Goal: Task Accomplishment & Management: Manage account settings

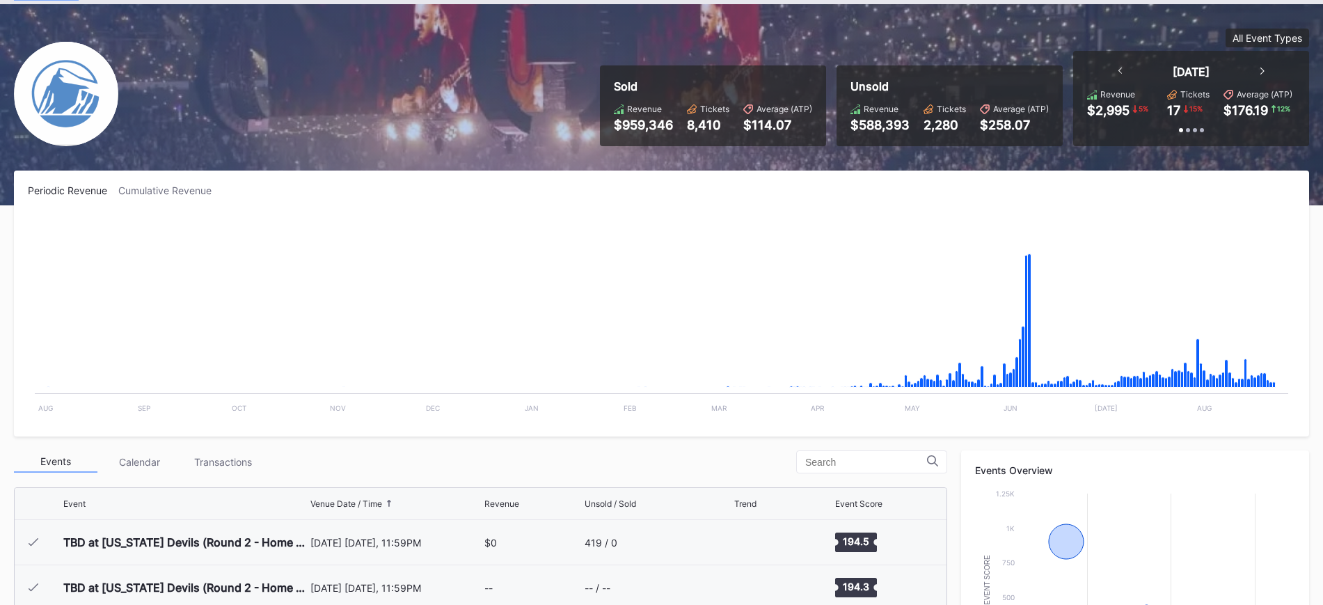
scroll to position [1538, 0]
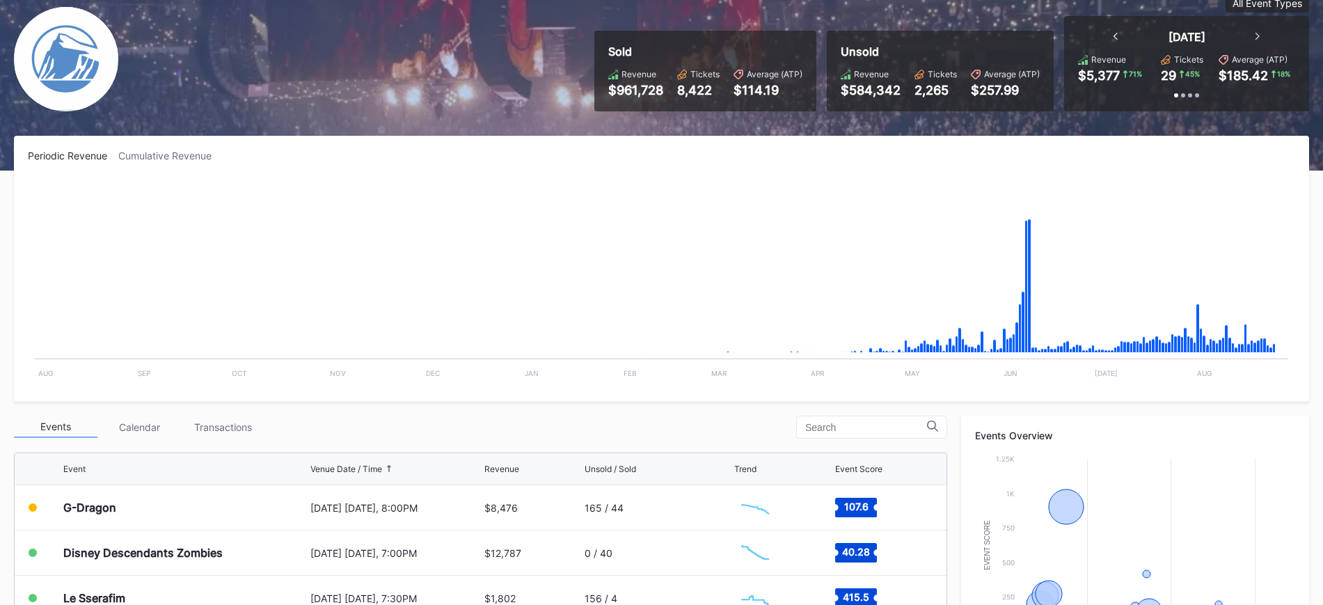
scroll to position [139, 0]
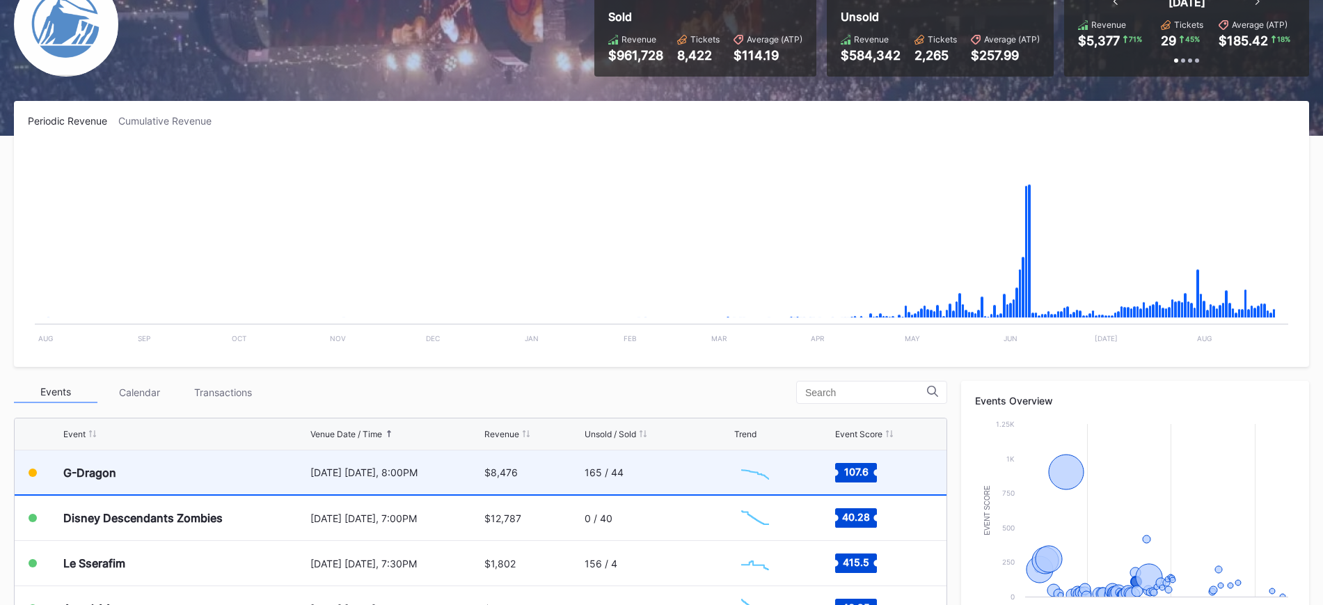
click at [448, 473] on div "[DATE] [DATE], 8:00PM" at bounding box center [395, 472] width 171 height 12
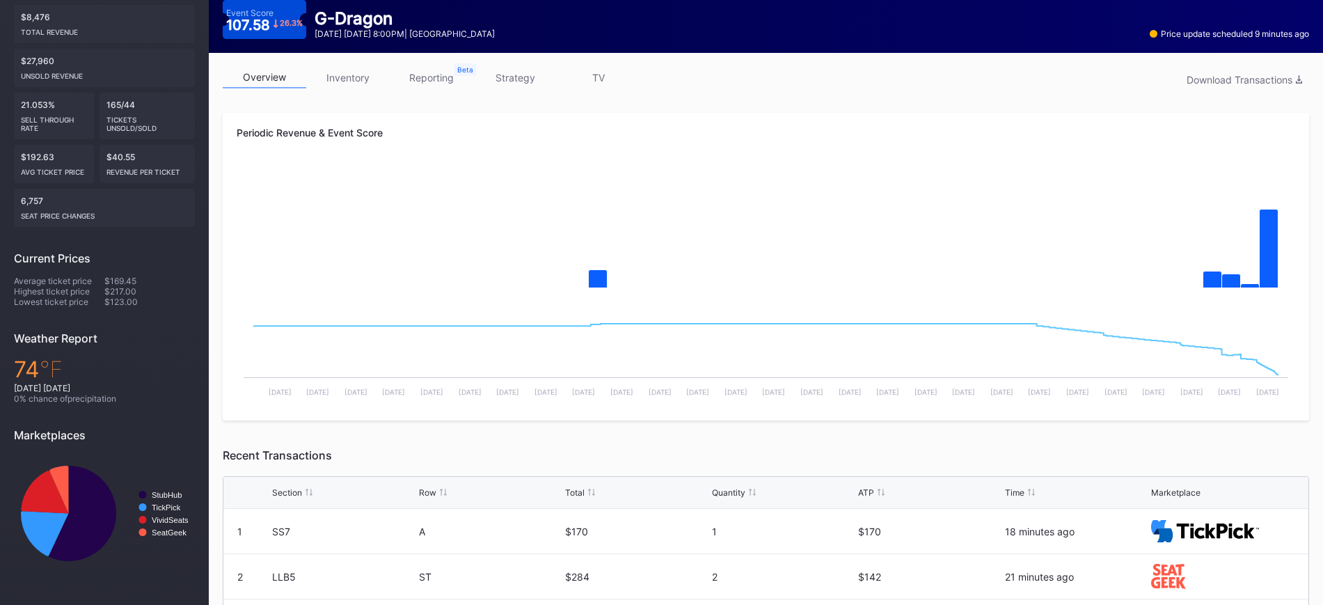
scroll to position [139, 0]
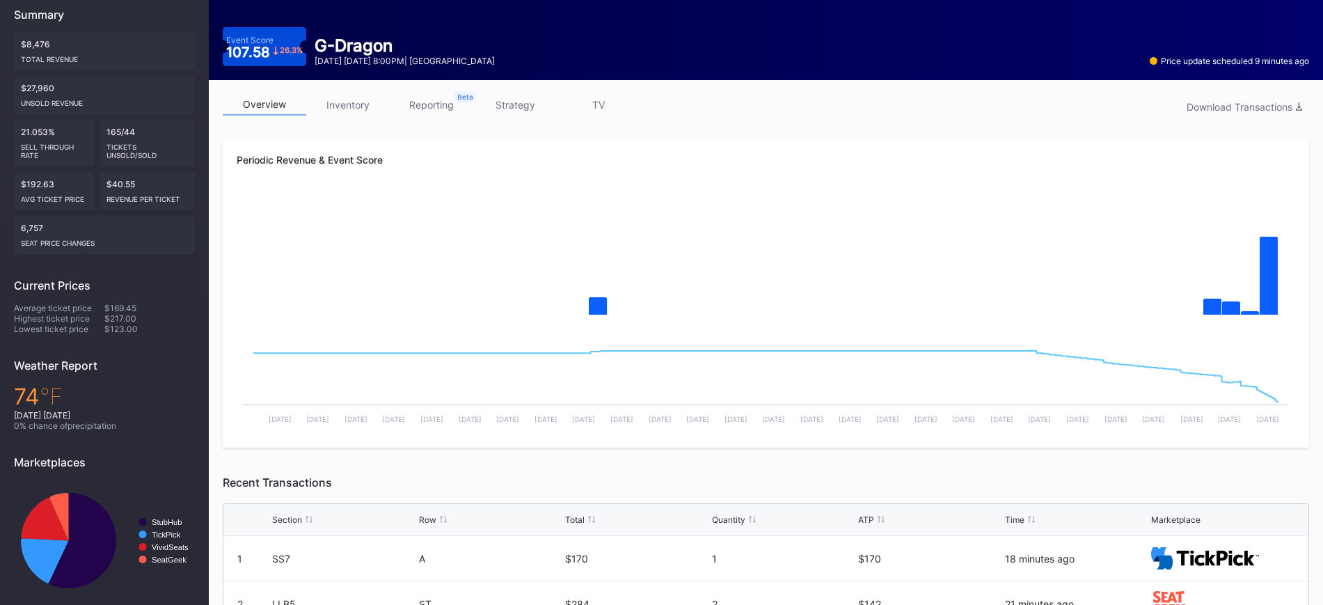
click at [351, 98] on link "inventory" at bounding box center [348, 105] width 84 height 22
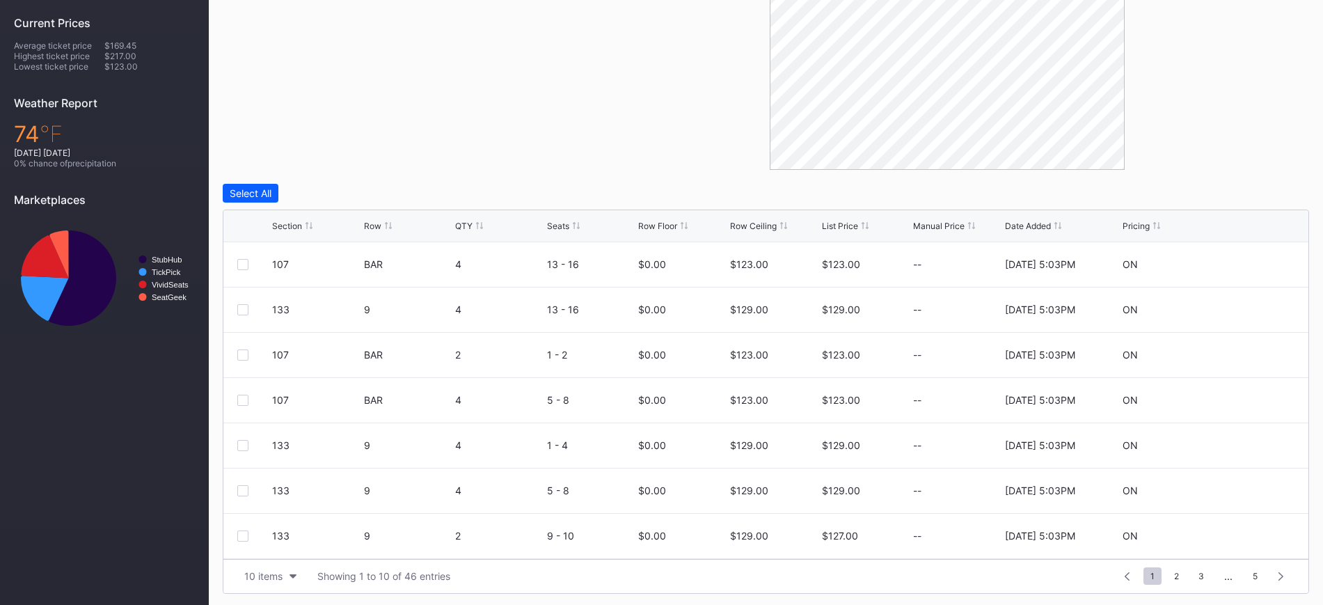
scroll to position [404, 0]
click at [297, 219] on div "Section" at bounding box center [287, 223] width 30 height 10
click at [1248, 482] on icon at bounding box center [1253, 487] width 10 height 10
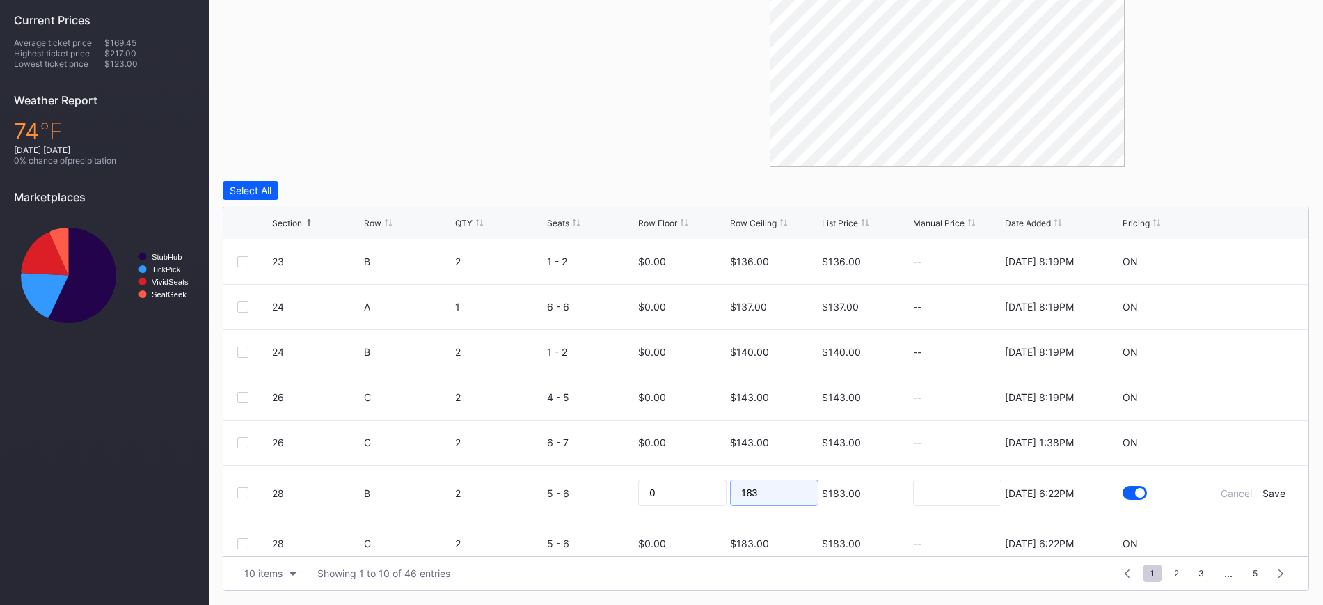
click at [748, 498] on input "183" at bounding box center [774, 492] width 88 height 26
type input "122"
click at [1265, 494] on div "Save" at bounding box center [1273, 493] width 23 height 12
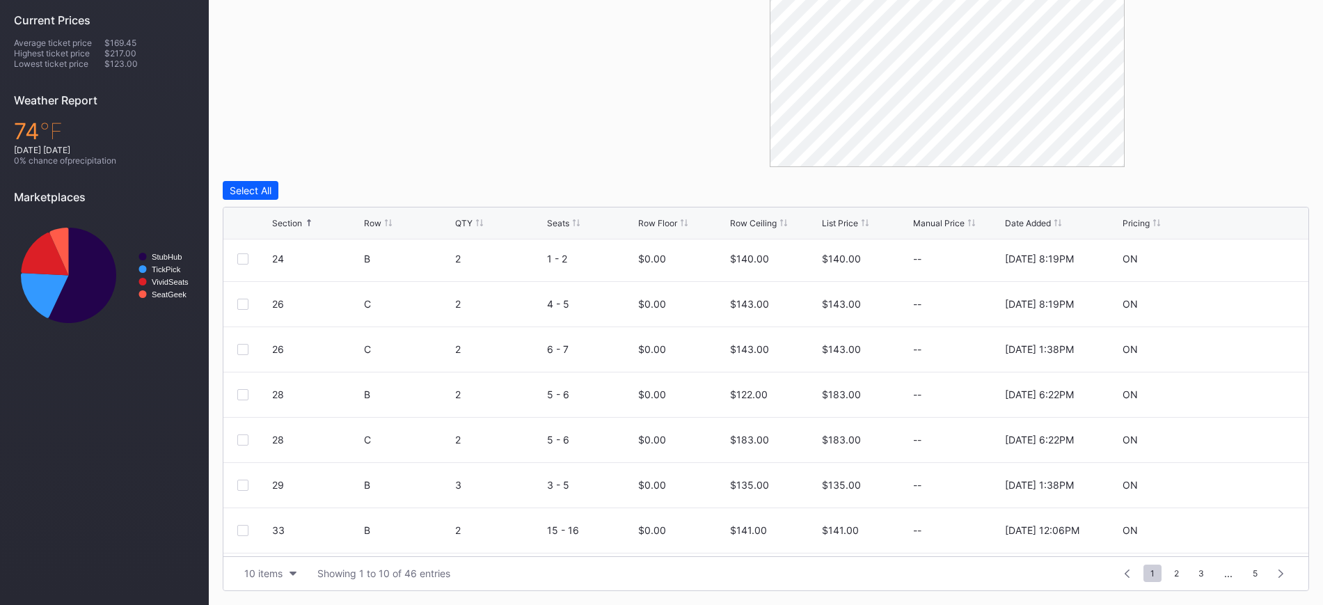
scroll to position [136, 0]
click at [256, 573] on div "10 items" at bounding box center [263, 573] width 38 height 12
click at [252, 519] on div "100 items" at bounding box center [270, 513] width 66 height 26
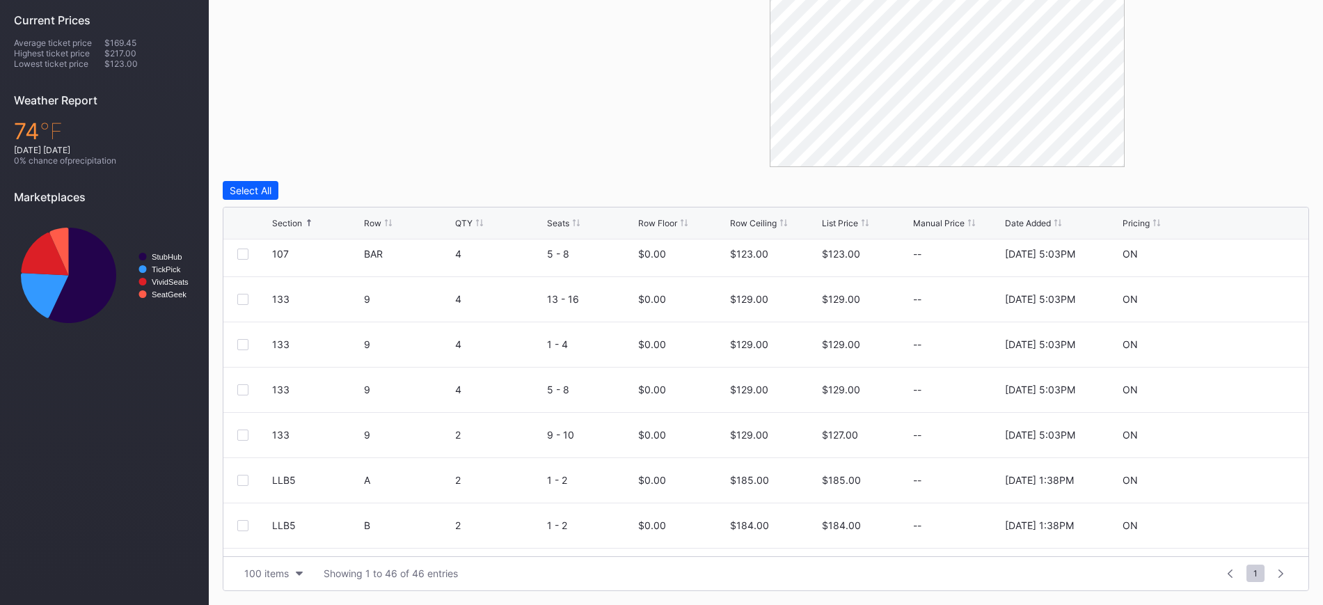
scroll to position [540, 0]
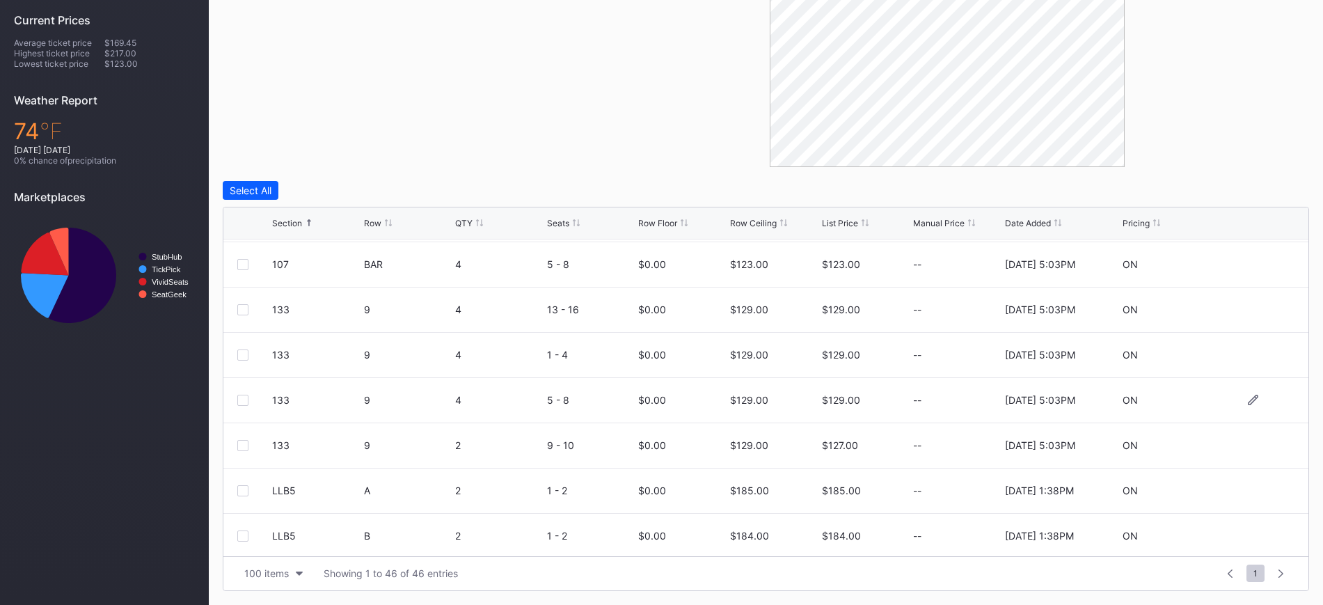
click at [1231, 417] on div "133 9 4 5 - 8 $0.00 $129.00 $129.00 -- [DATE] 5:03PM ON" at bounding box center [765, 400] width 1085 height 45
click at [1248, 404] on icon at bounding box center [1253, 400] width 10 height 10
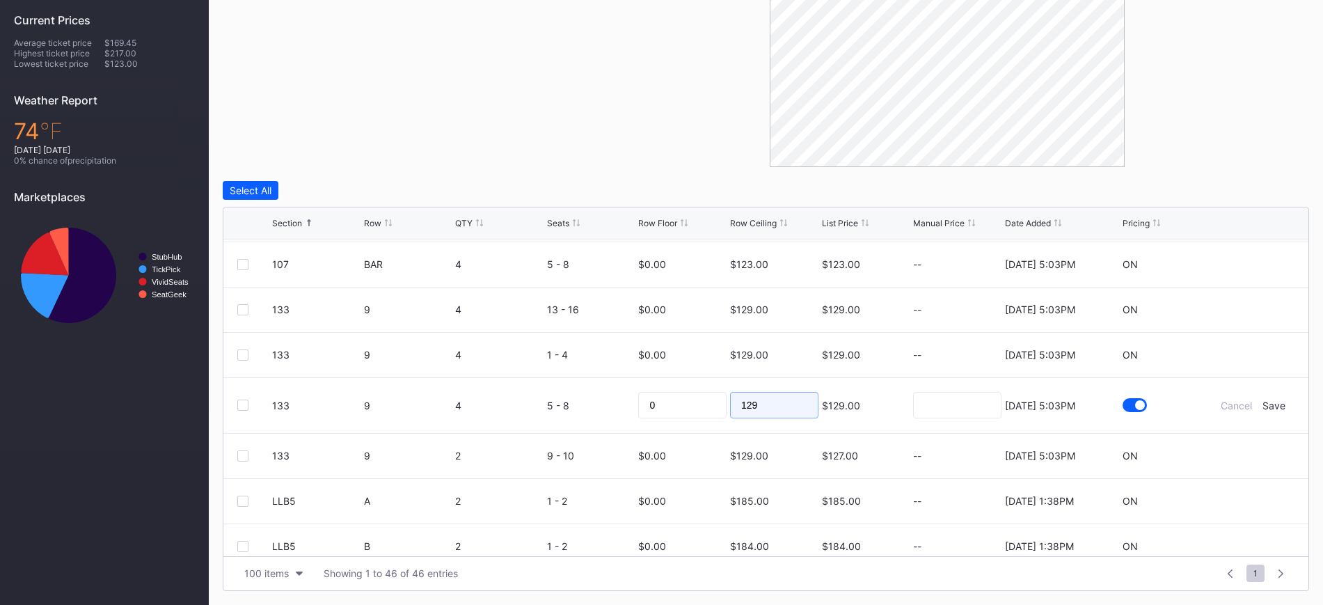
click at [743, 399] on input "129" at bounding box center [774, 405] width 88 height 26
type input "99"
click at [1267, 400] on div "Save" at bounding box center [1273, 405] width 23 height 12
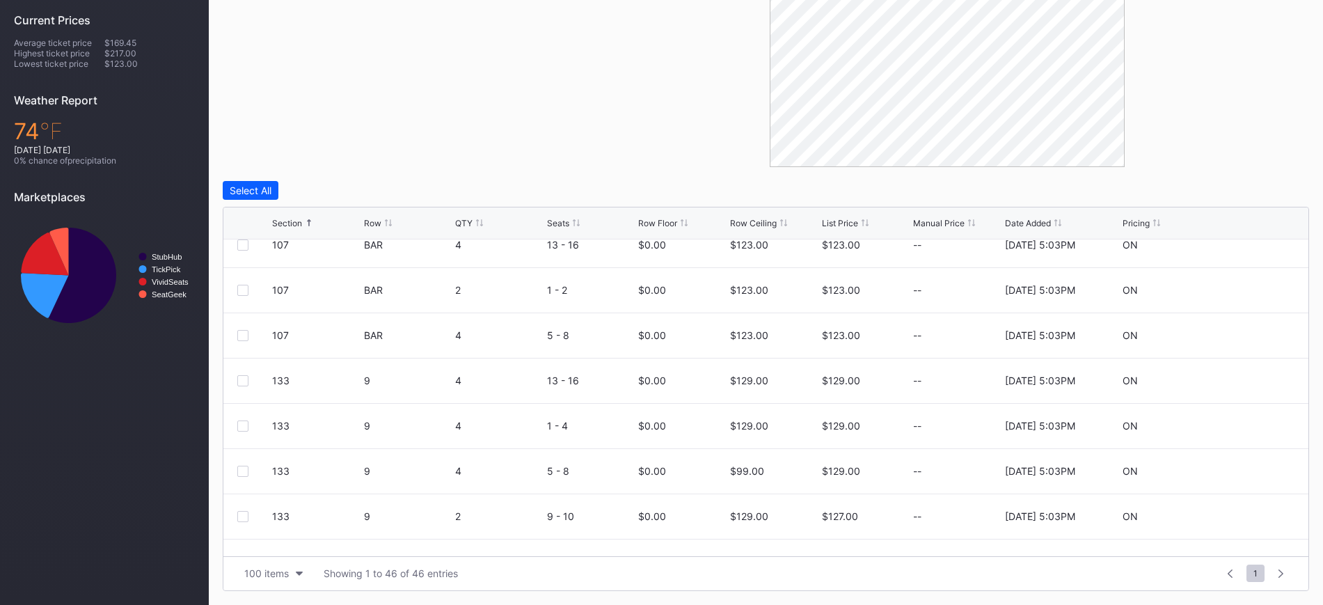
scroll to position [454, 0]
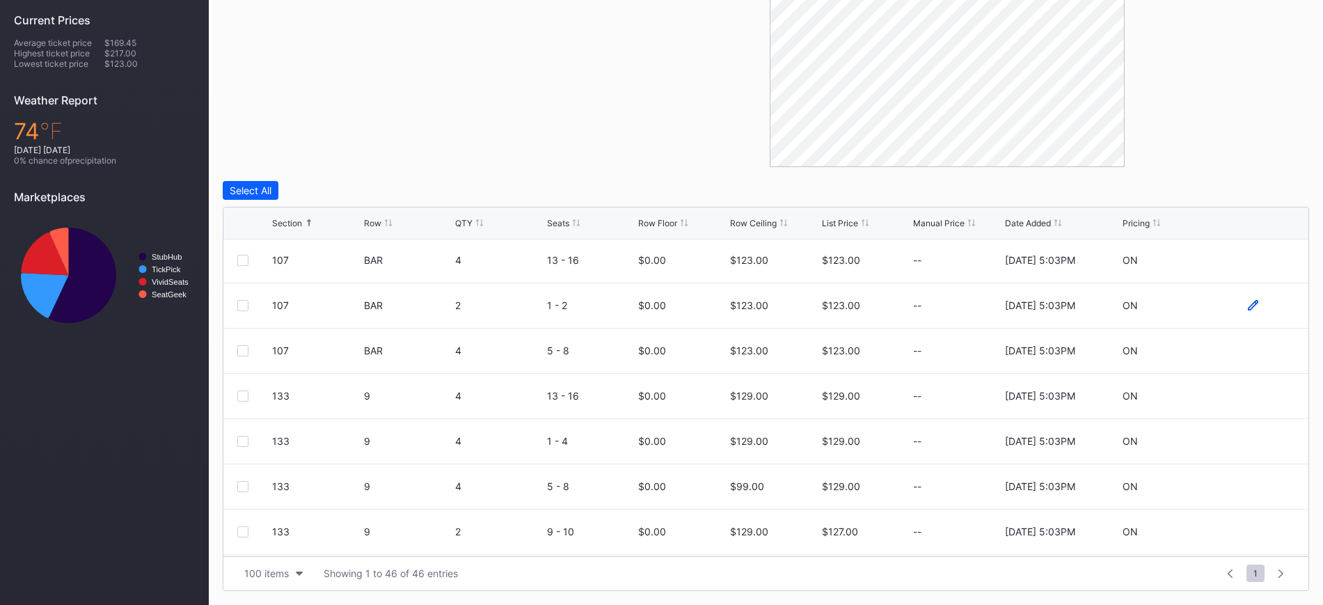
click at [1248, 300] on icon at bounding box center [1253, 305] width 10 height 10
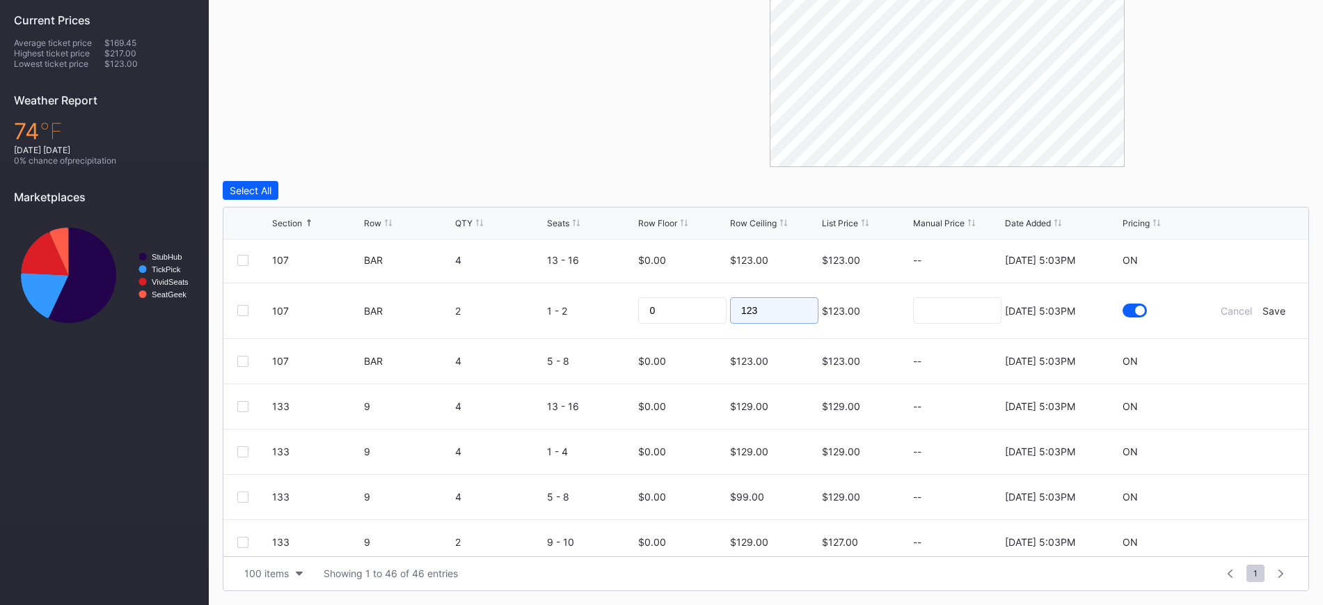
click at [752, 314] on input "123" at bounding box center [774, 310] width 88 height 26
type input "98"
click at [1264, 310] on div "Save" at bounding box center [1273, 311] width 23 height 12
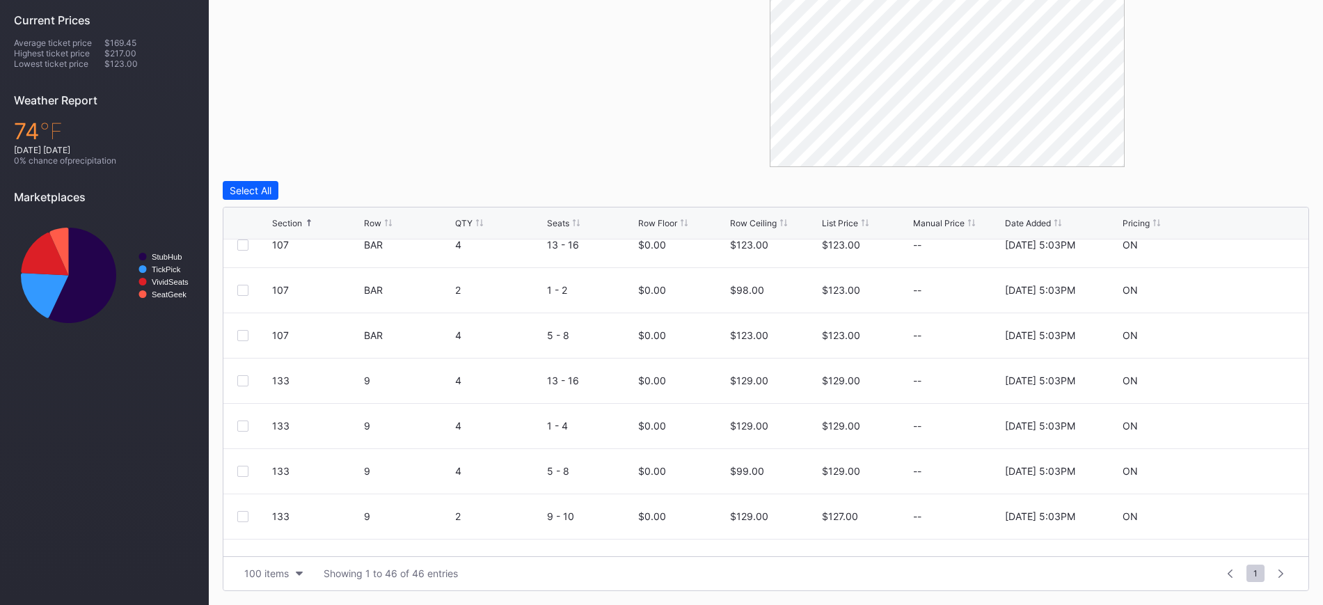
scroll to position [546, 0]
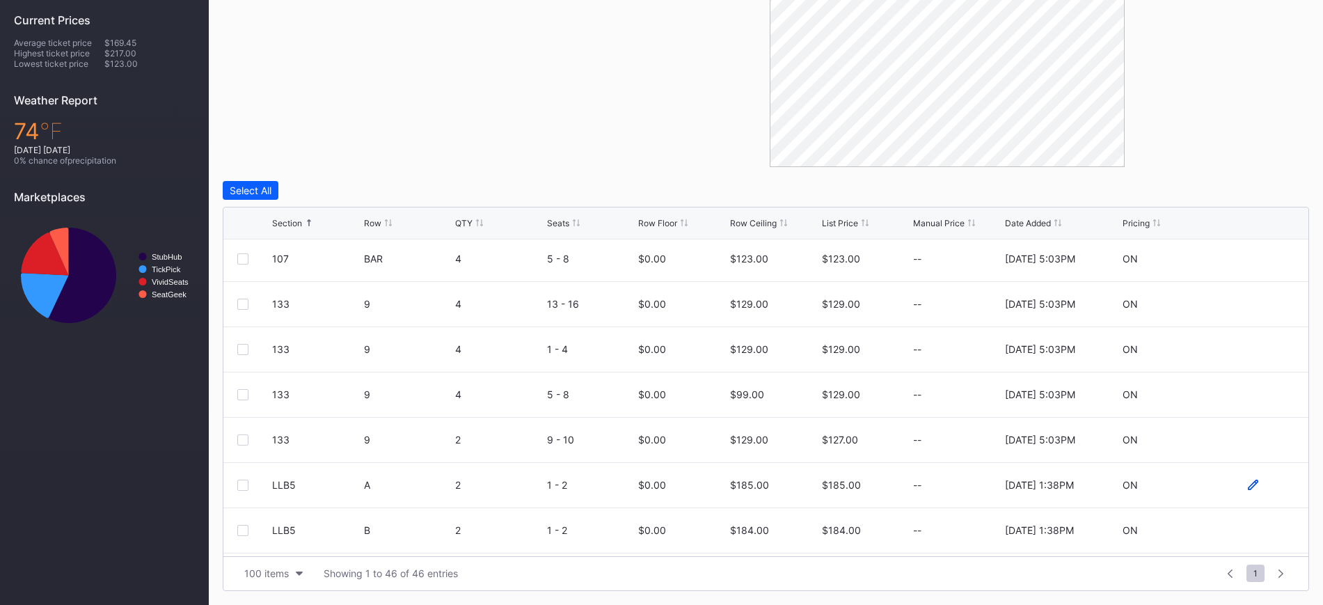
click at [1248, 483] on icon at bounding box center [1253, 484] width 10 height 10
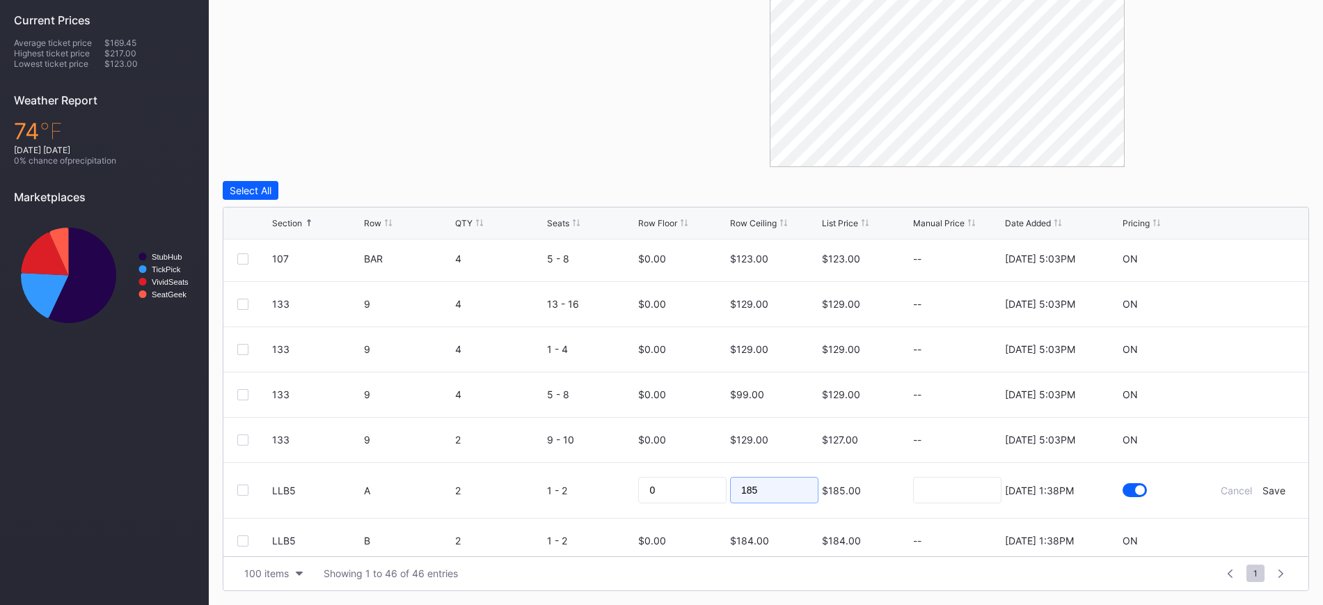
click at [781, 486] on input "185" at bounding box center [774, 490] width 88 height 26
type input "2"
type input "145"
click at [1262, 486] on div "Save" at bounding box center [1273, 490] width 23 height 12
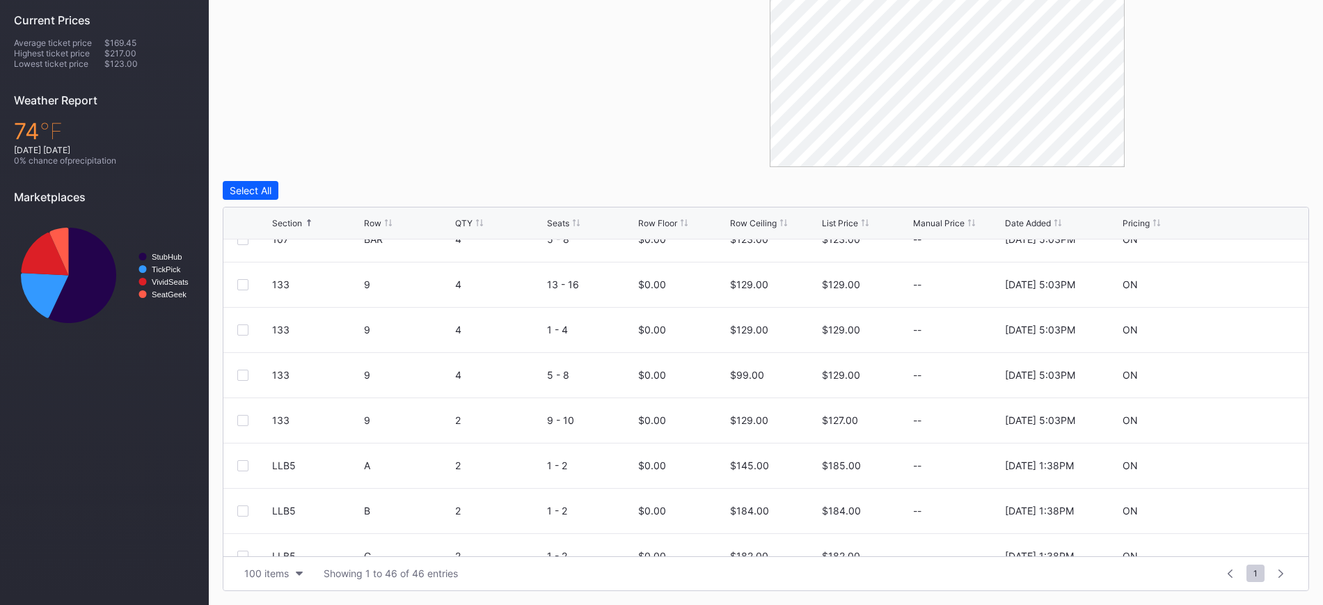
scroll to position [560, 0]
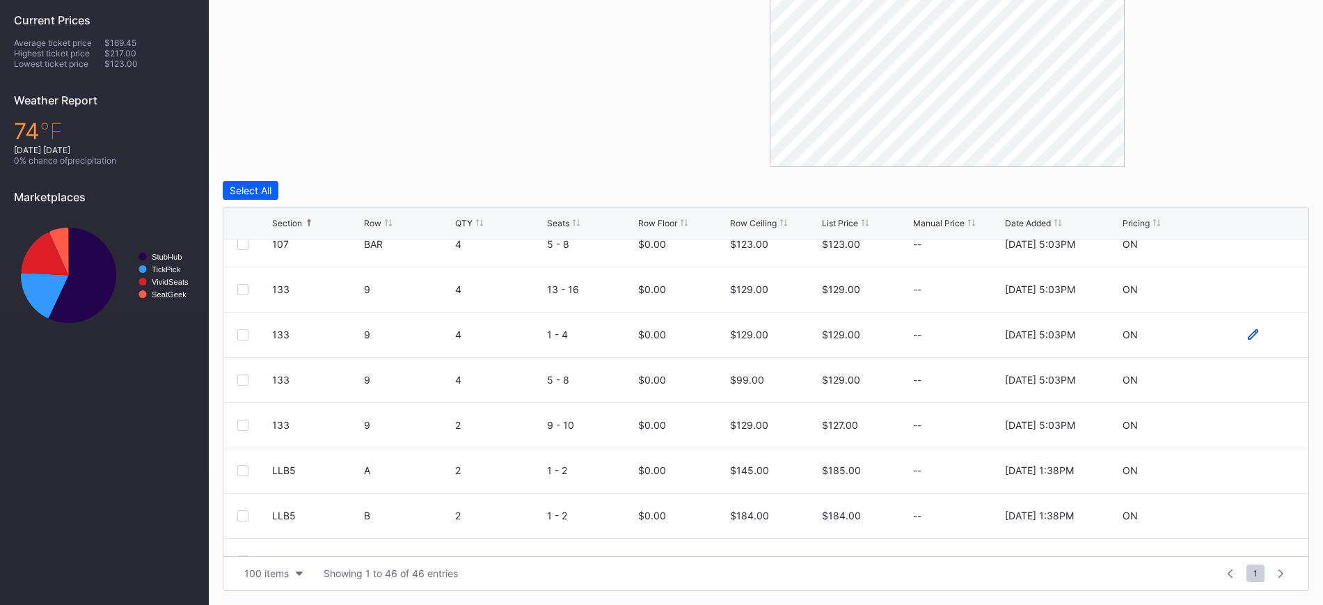
click at [1248, 330] on icon at bounding box center [1253, 334] width 10 height 10
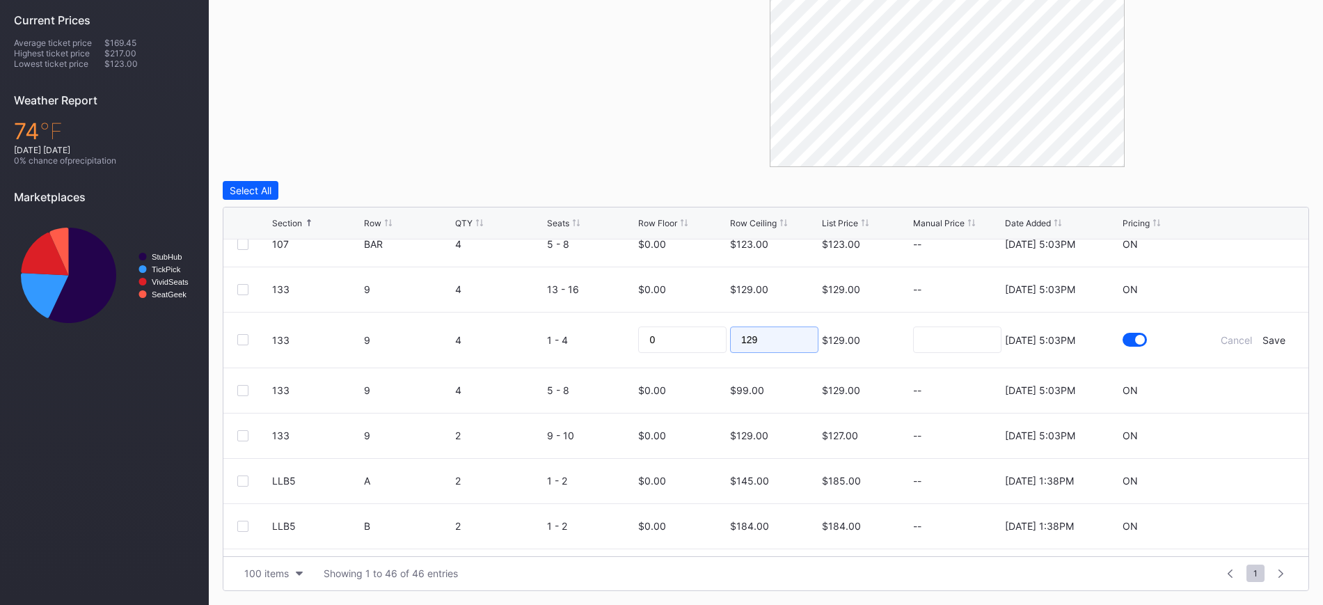
click at [770, 340] on input "129" at bounding box center [774, 339] width 88 height 26
type input "99"
click at [1262, 339] on div "Save" at bounding box center [1273, 340] width 23 height 12
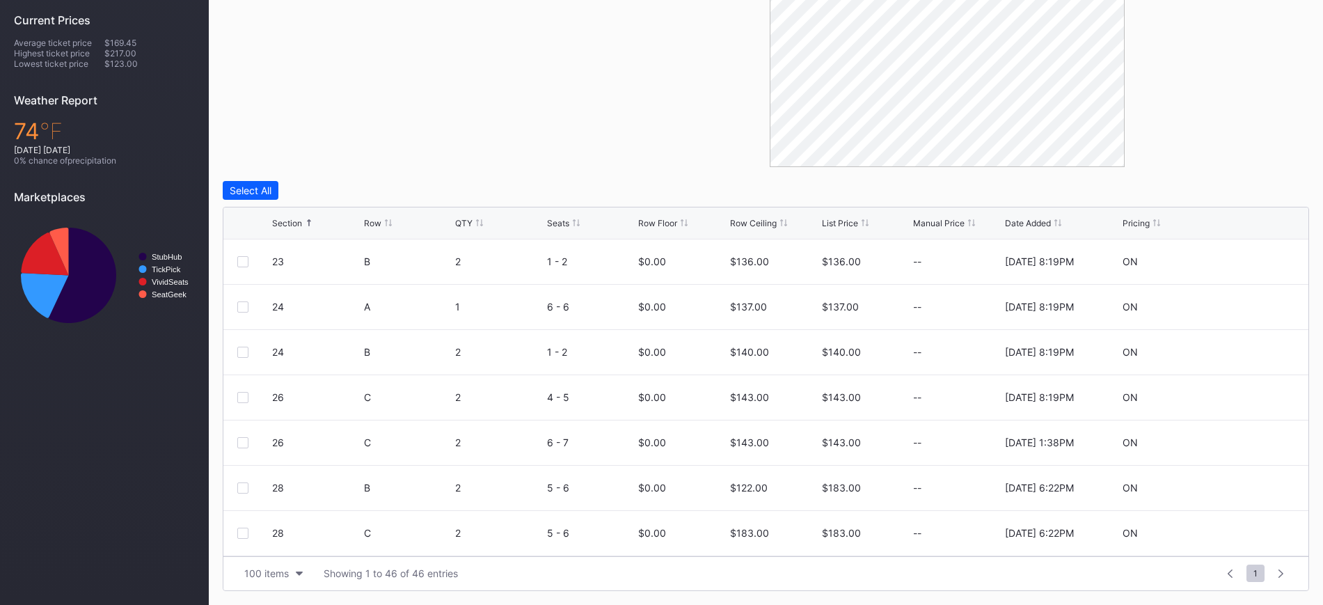
scroll to position [0, 0]
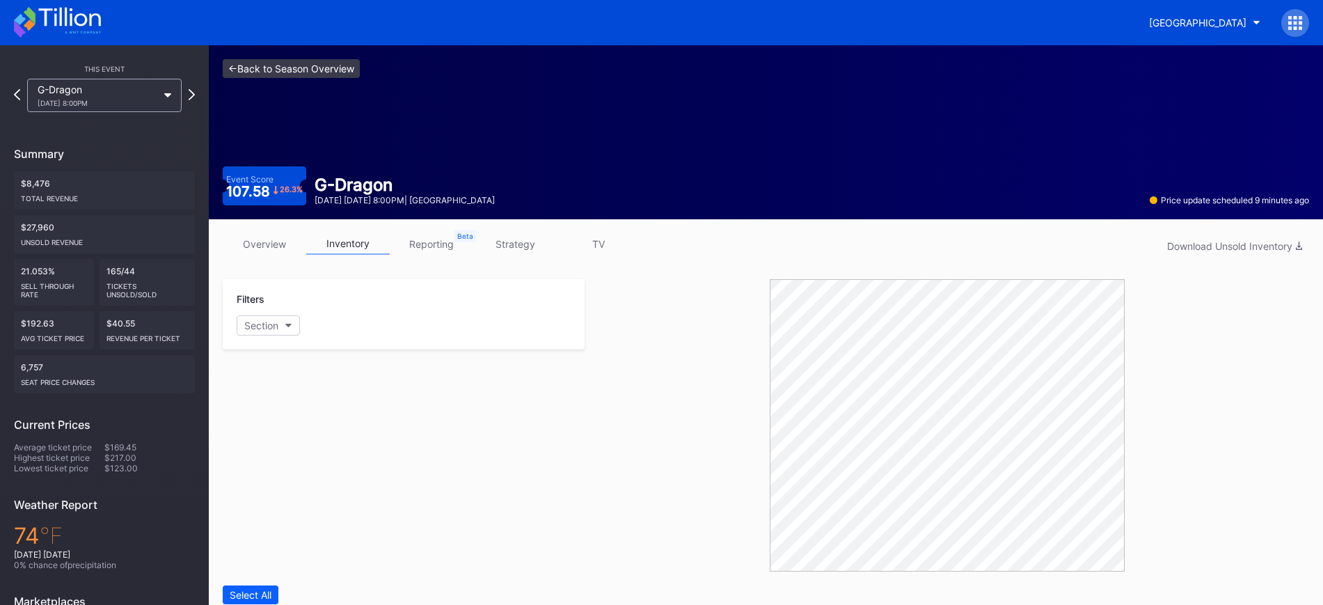
click at [287, 65] on link "<- Back to Season Overview" at bounding box center [291, 68] width 137 height 19
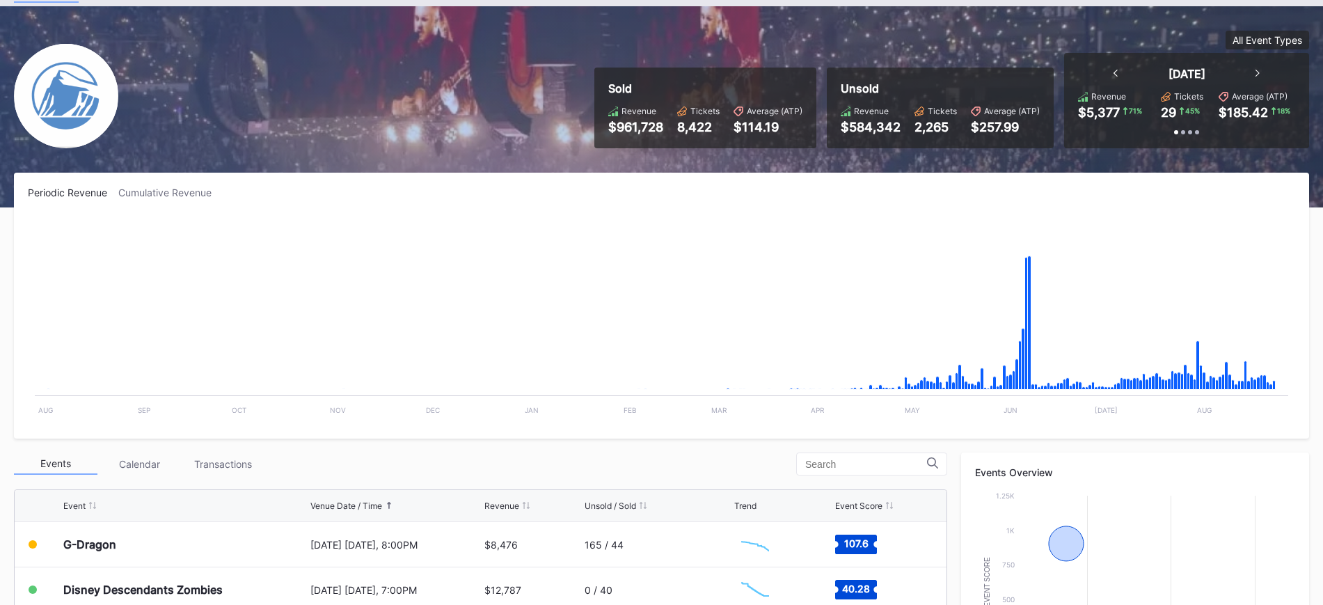
scroll to position [70, 0]
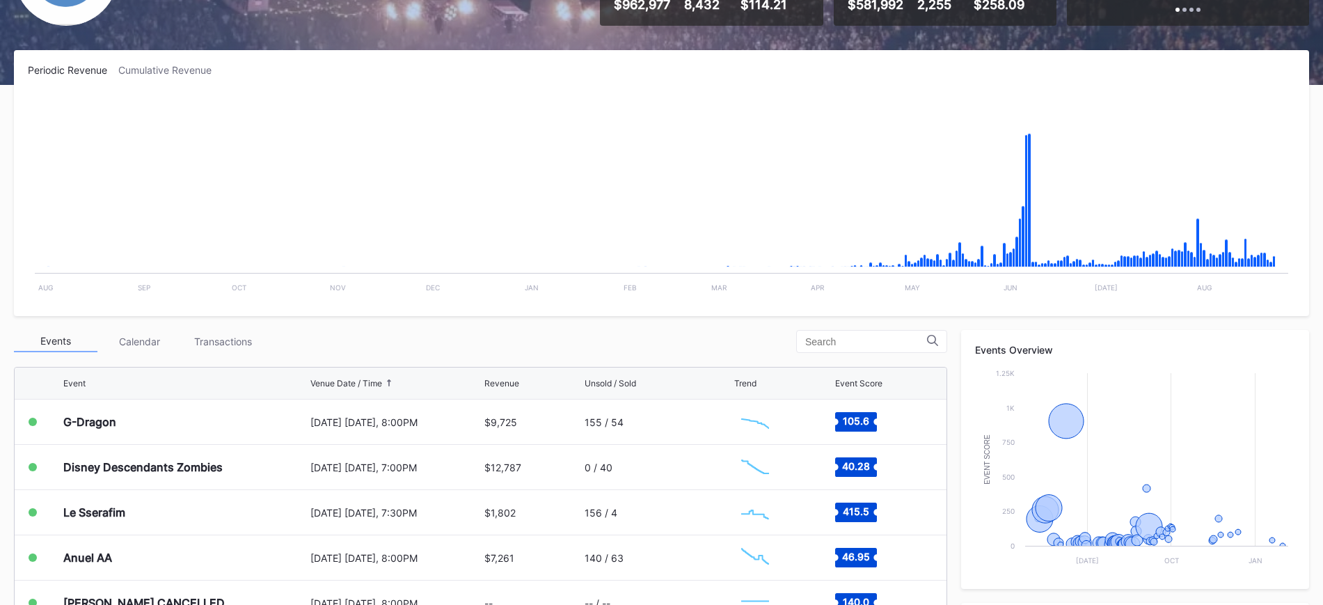
scroll to position [209, 0]
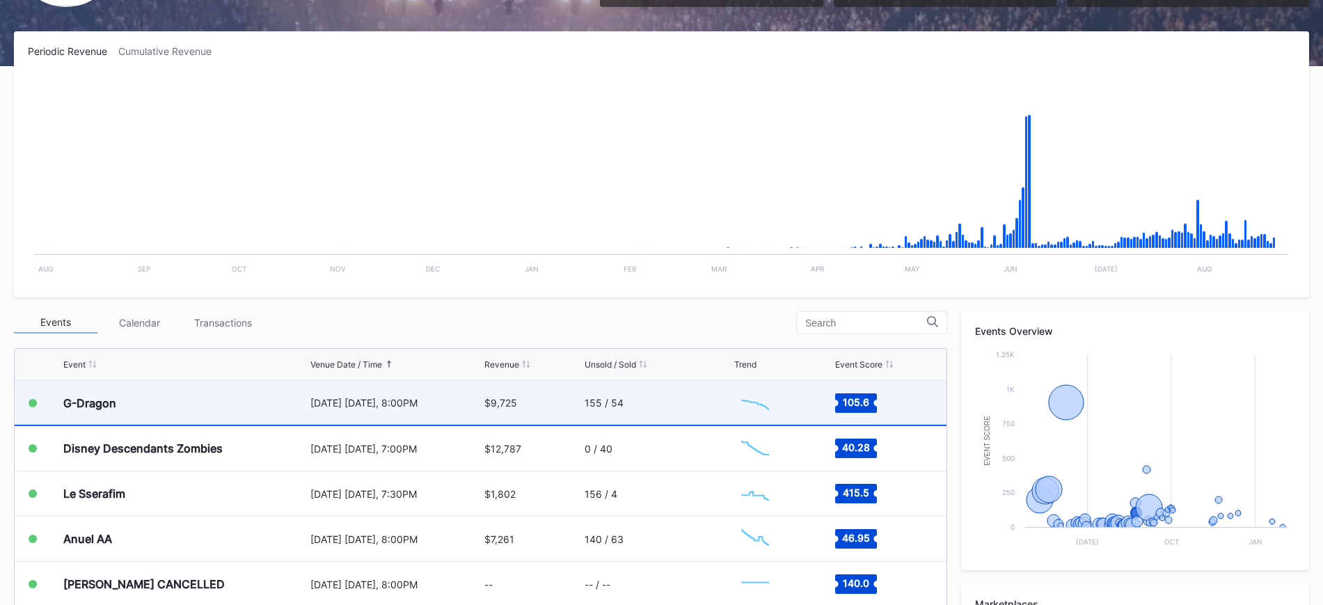
click at [318, 406] on div "[DATE] [DATE], 8:00PM" at bounding box center [395, 403] width 171 height 12
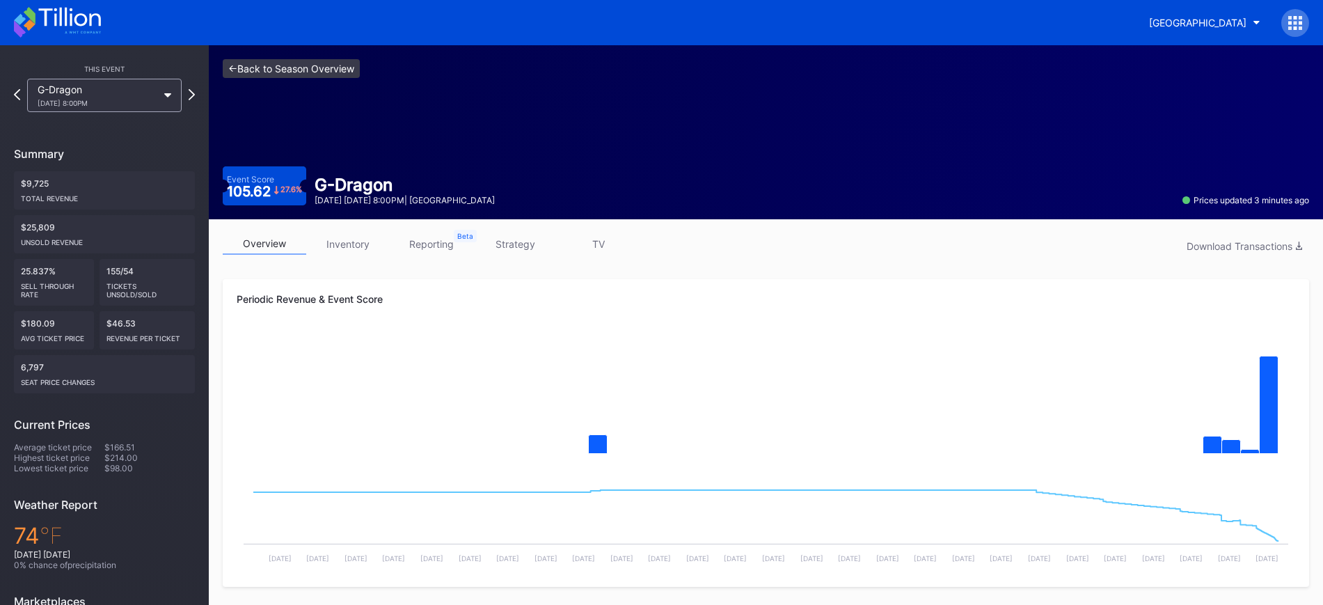
click at [328, 70] on link "<- Back to Season Overview" at bounding box center [291, 68] width 137 height 19
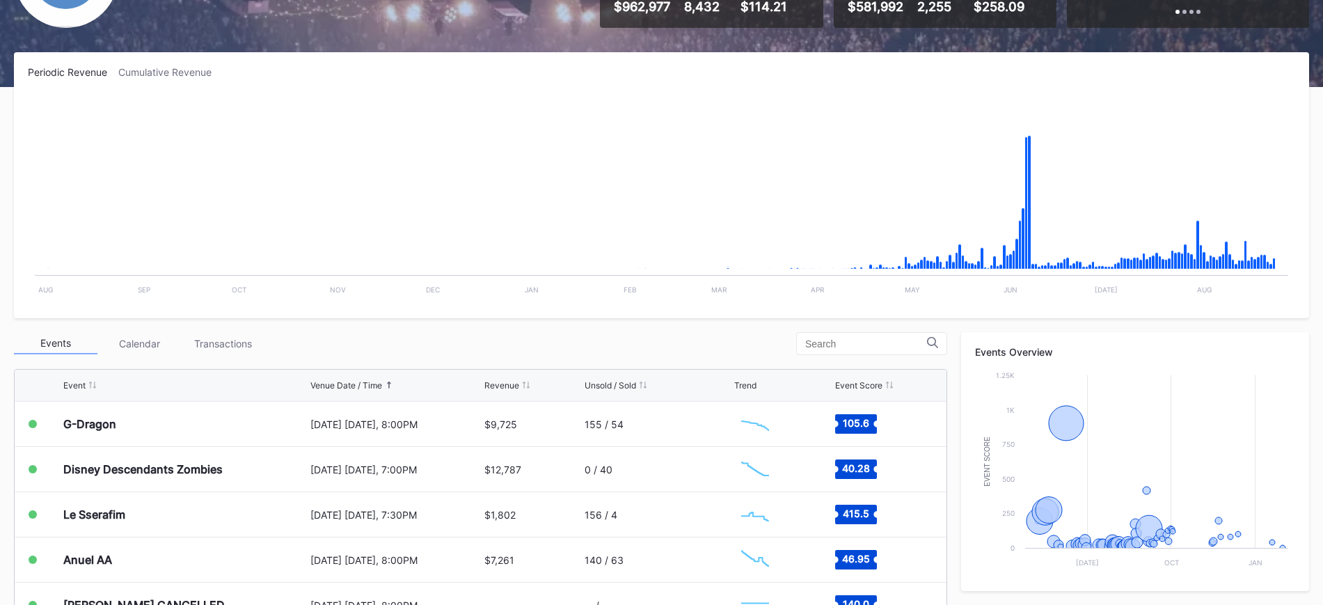
scroll to position [244, 0]
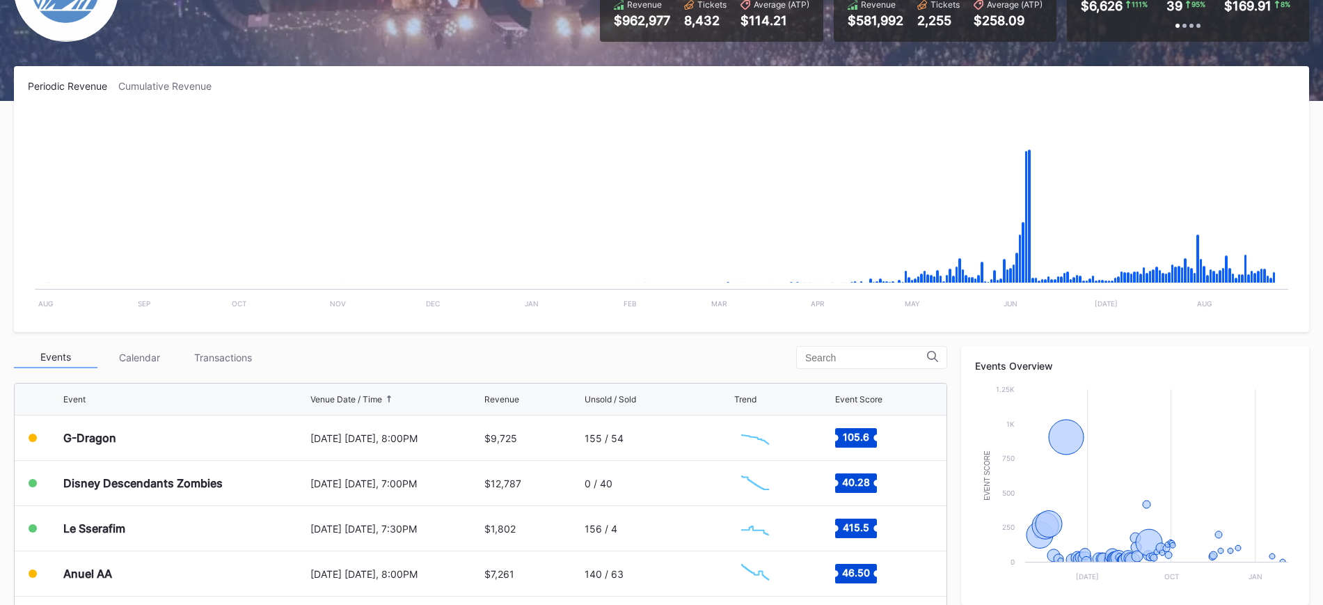
scroll to position [209, 0]
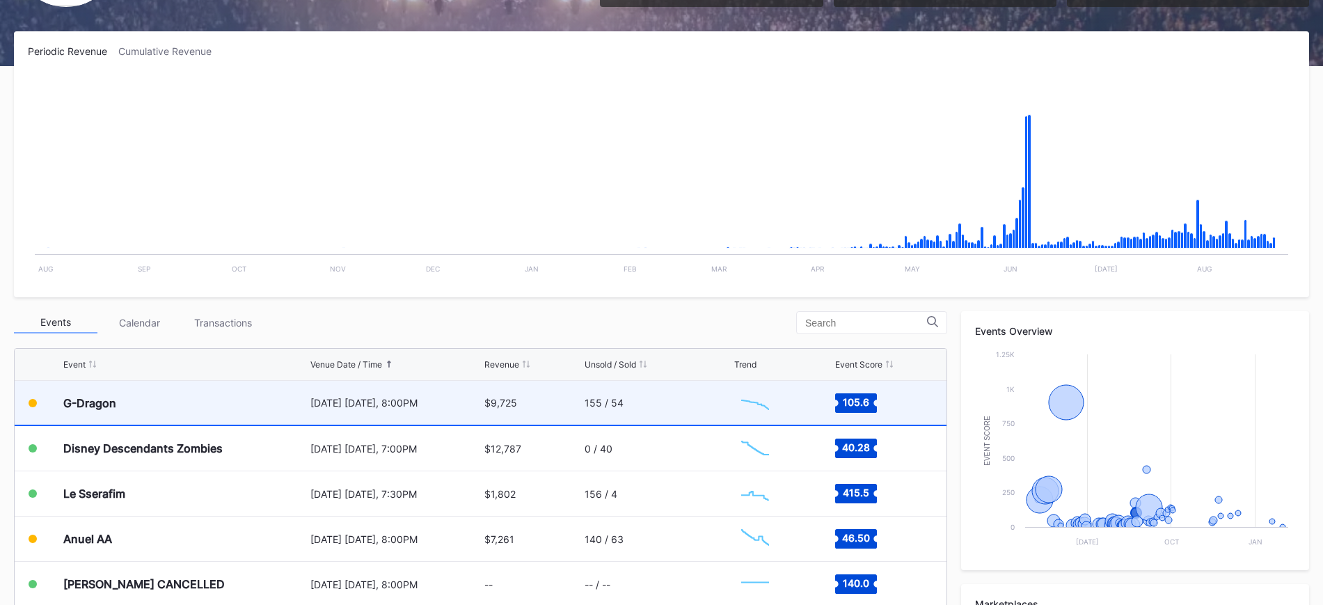
click at [446, 413] on div "[DATE] [DATE], 8:00PM" at bounding box center [395, 403] width 171 height 44
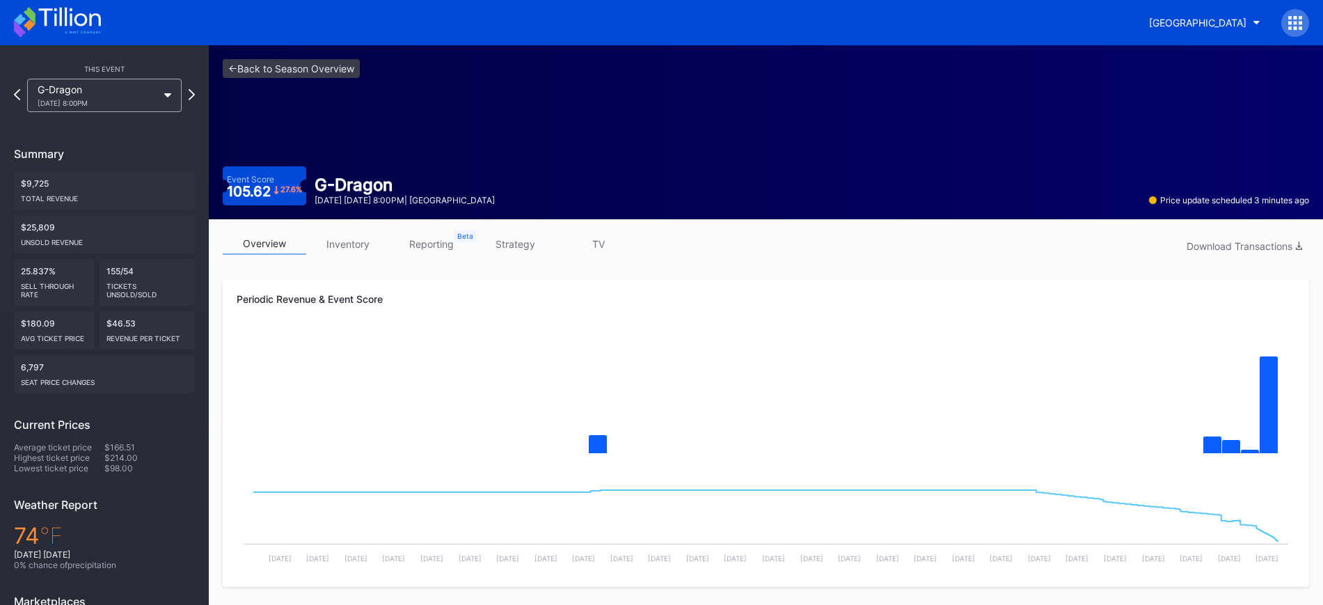
click at [340, 247] on link "inventory" at bounding box center [348, 244] width 84 height 22
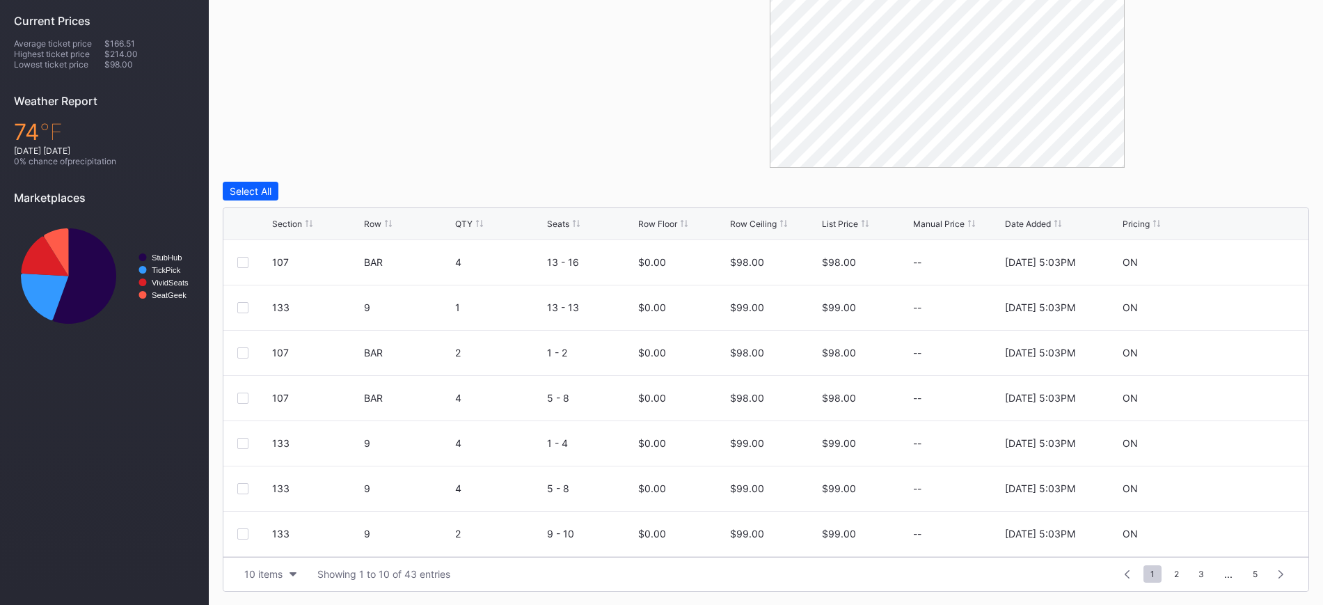
scroll to position [404, 0]
click at [295, 226] on div "Section" at bounding box center [287, 223] width 30 height 10
click at [1248, 308] on icon at bounding box center [1253, 306] width 10 height 10
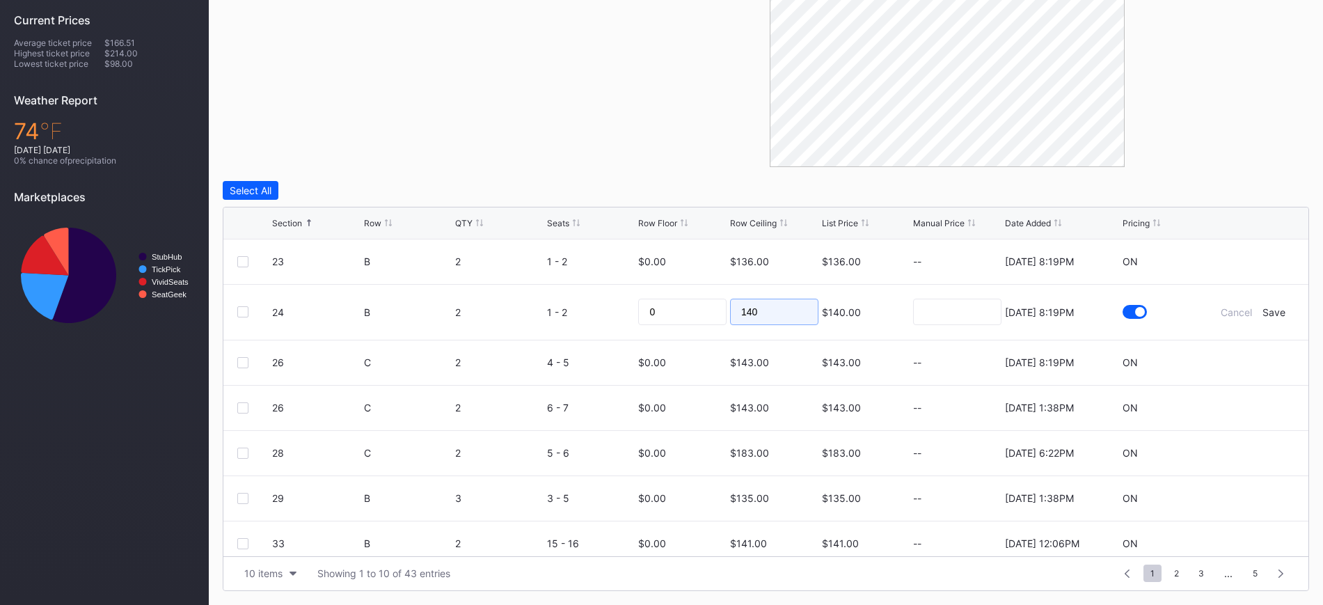
click at [770, 320] on input "140" at bounding box center [774, 312] width 88 height 26
type input "115"
click at [1262, 317] on div "Save" at bounding box center [1273, 312] width 23 height 12
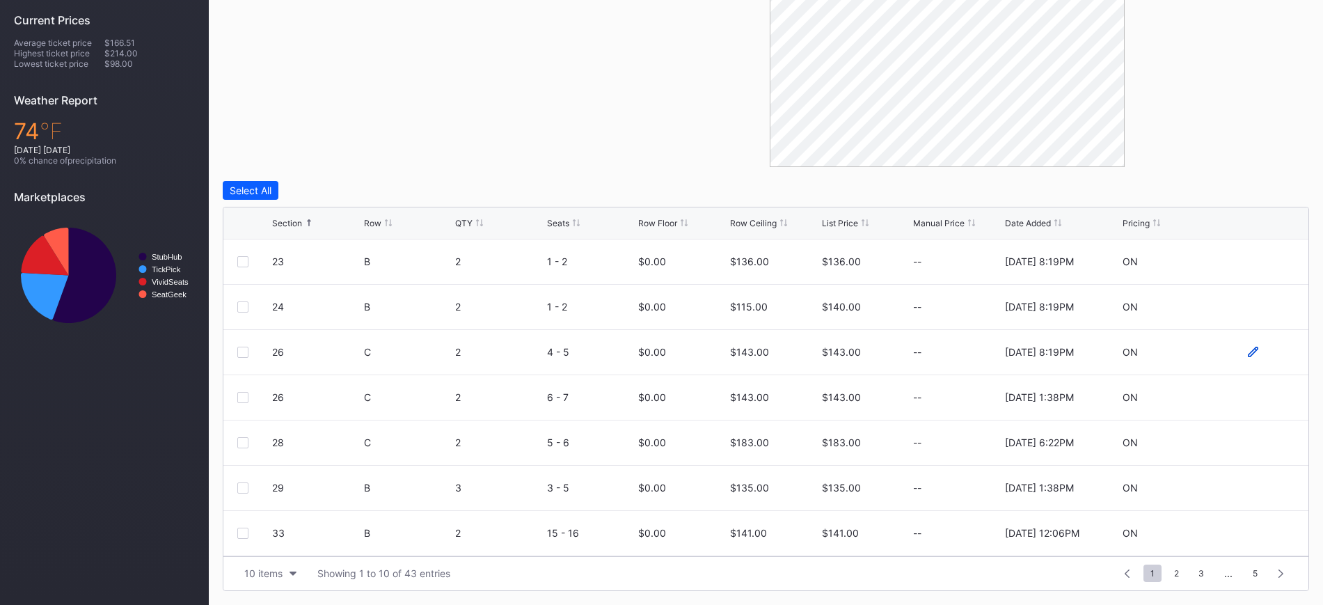
click at [1248, 349] on icon at bounding box center [1253, 352] width 10 height 10
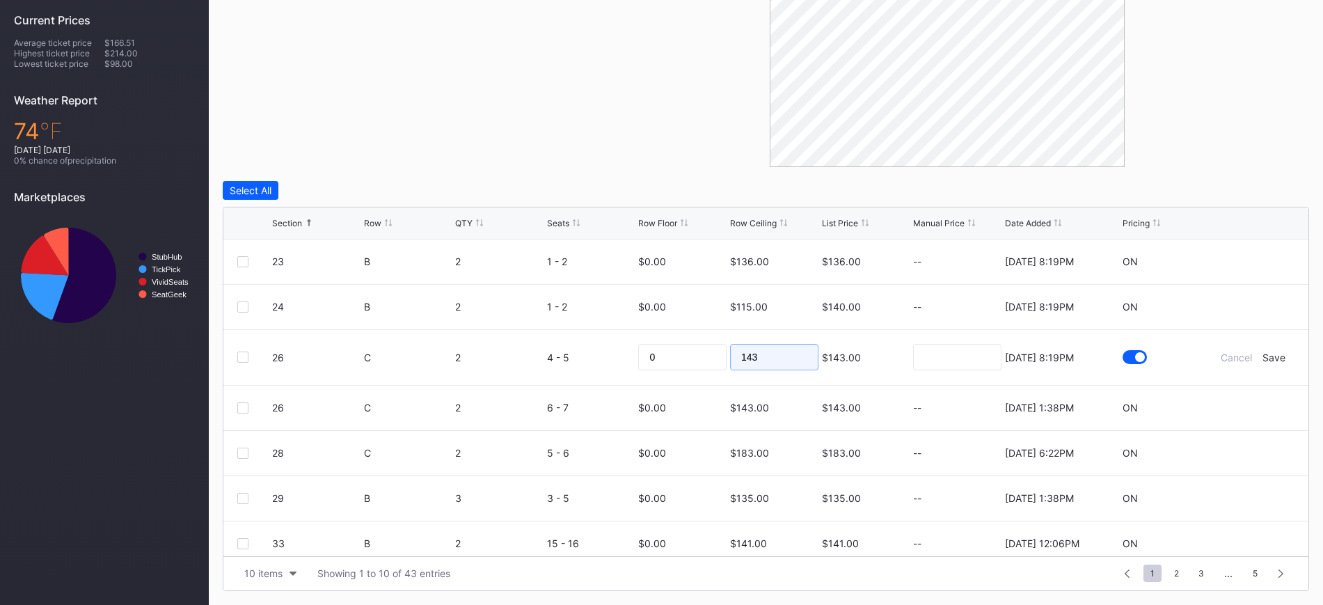
click at [772, 354] on input "143" at bounding box center [774, 357] width 88 height 26
type input "122"
click at [1262, 351] on div "Save" at bounding box center [1273, 357] width 23 height 12
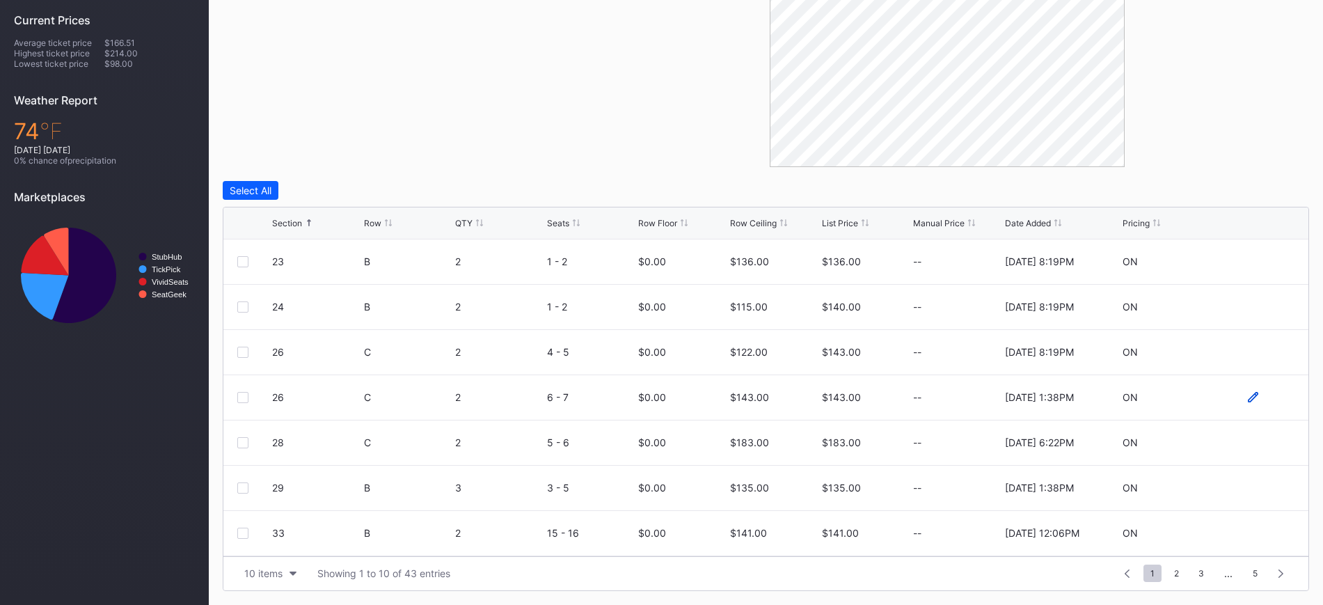
click at [1248, 394] on icon at bounding box center [1253, 397] width 10 height 10
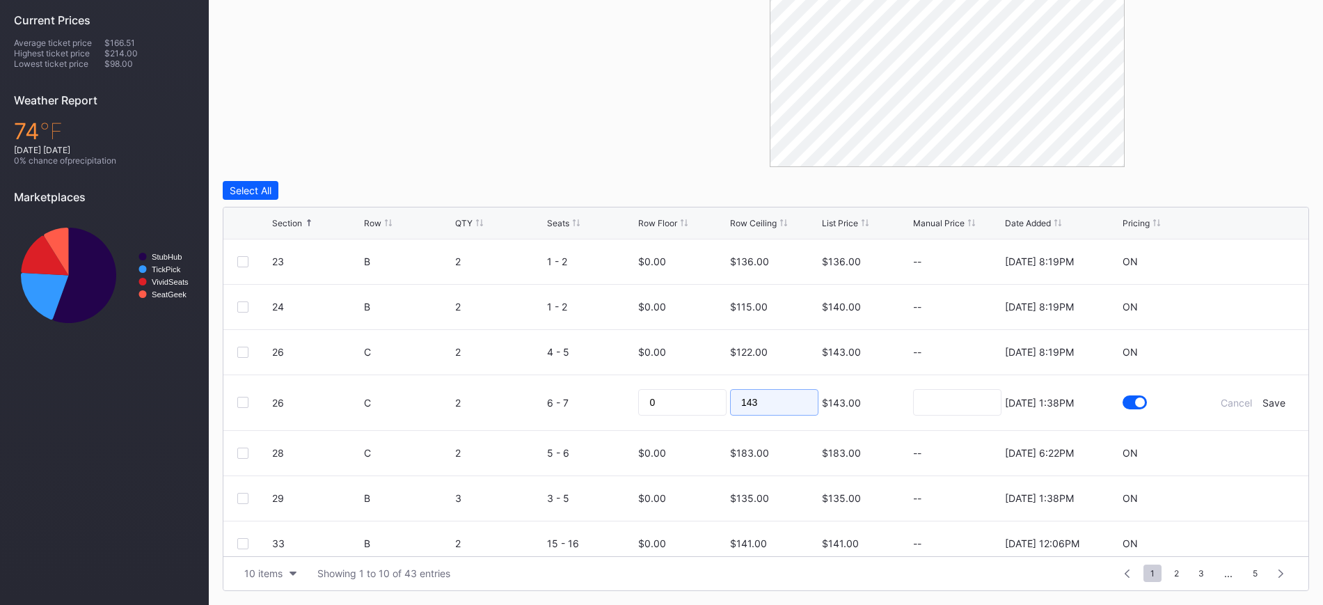
click at [757, 406] on input "143" at bounding box center [774, 402] width 88 height 26
type input "133"
click at [1266, 393] on form "26 C 2 6 - 7 0 133 $143.00 8/13/2025 1:38PM Cancel Save" at bounding box center [783, 402] width 1022 height 55
click at [1262, 398] on div "Save" at bounding box center [1273, 403] width 23 height 12
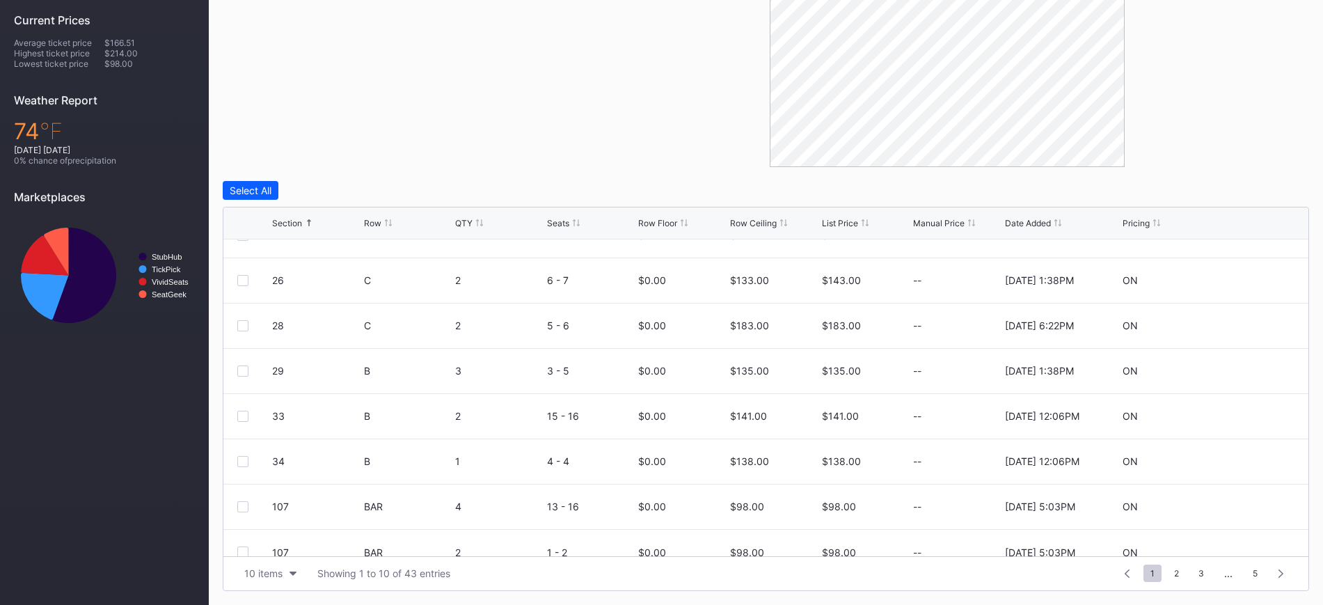
scroll to position [118, 0]
click at [1248, 415] on icon at bounding box center [1253, 414] width 10 height 10
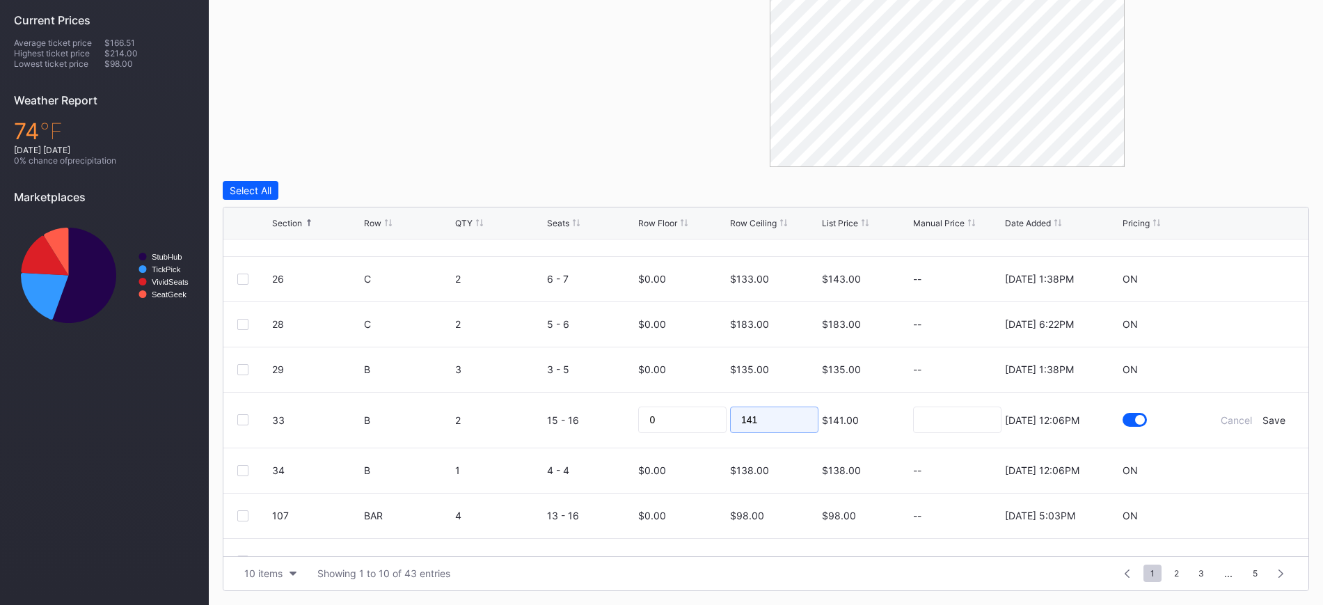
click at [775, 415] on input "141" at bounding box center [774, 419] width 88 height 26
type input "129"
click at [1263, 422] on div "Save" at bounding box center [1273, 420] width 23 height 12
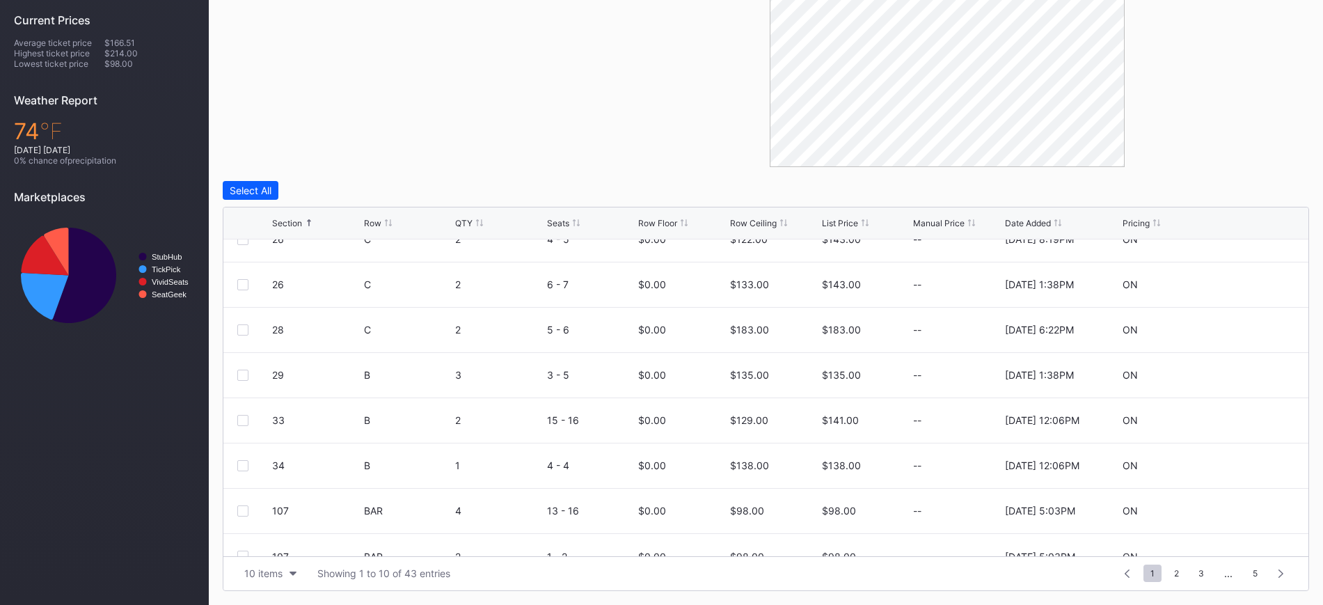
scroll to position [136, 0]
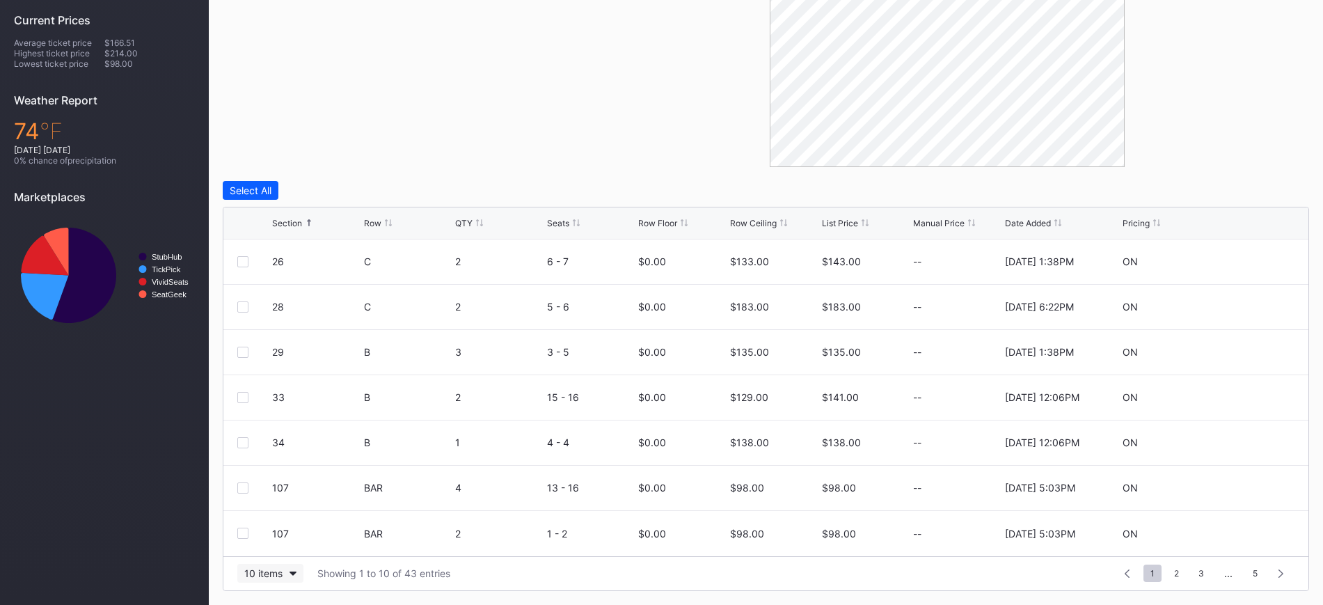
click at [284, 580] on button "10 items" at bounding box center [270, 573] width 66 height 19
click at [278, 515] on div "100 items" at bounding box center [270, 513] width 45 height 12
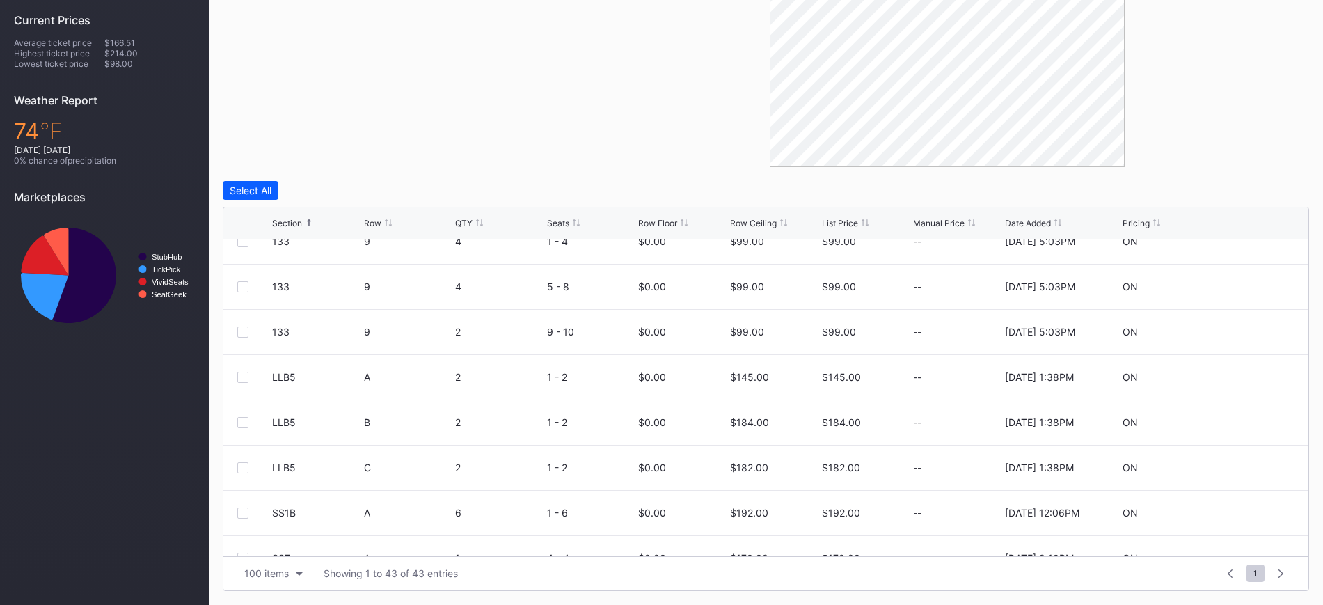
scroll to position [568, 0]
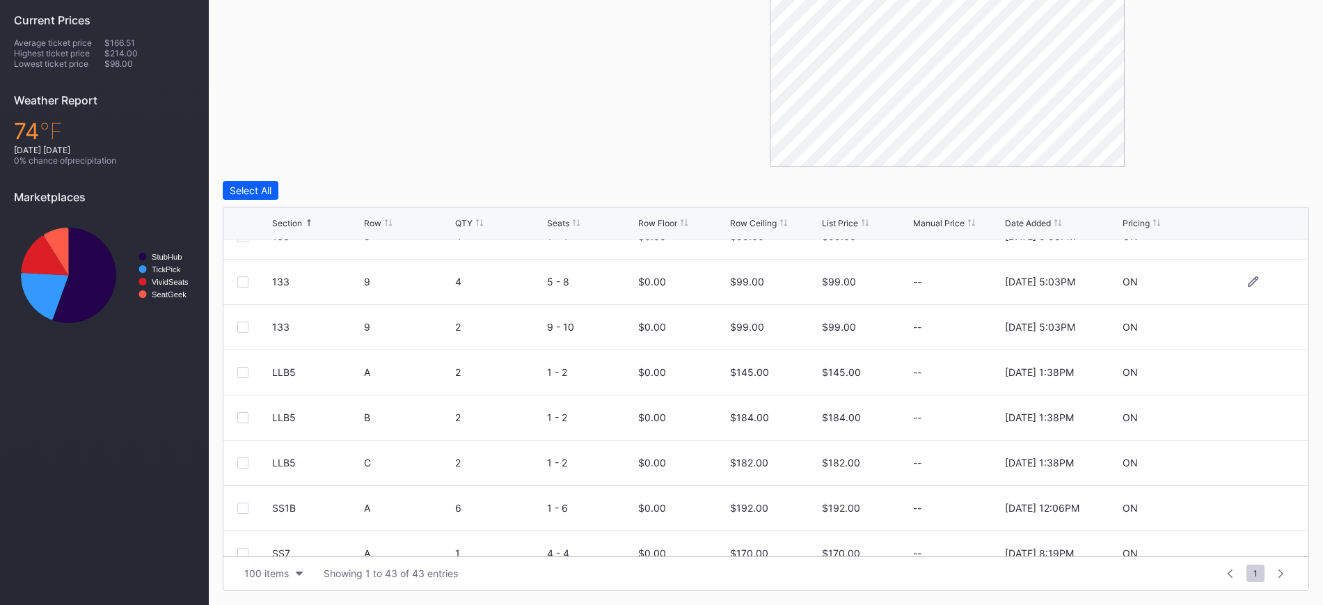
click at [1233, 279] on div at bounding box center [1253, 281] width 84 height 10
click at [1248, 280] on icon at bounding box center [1253, 281] width 10 height 10
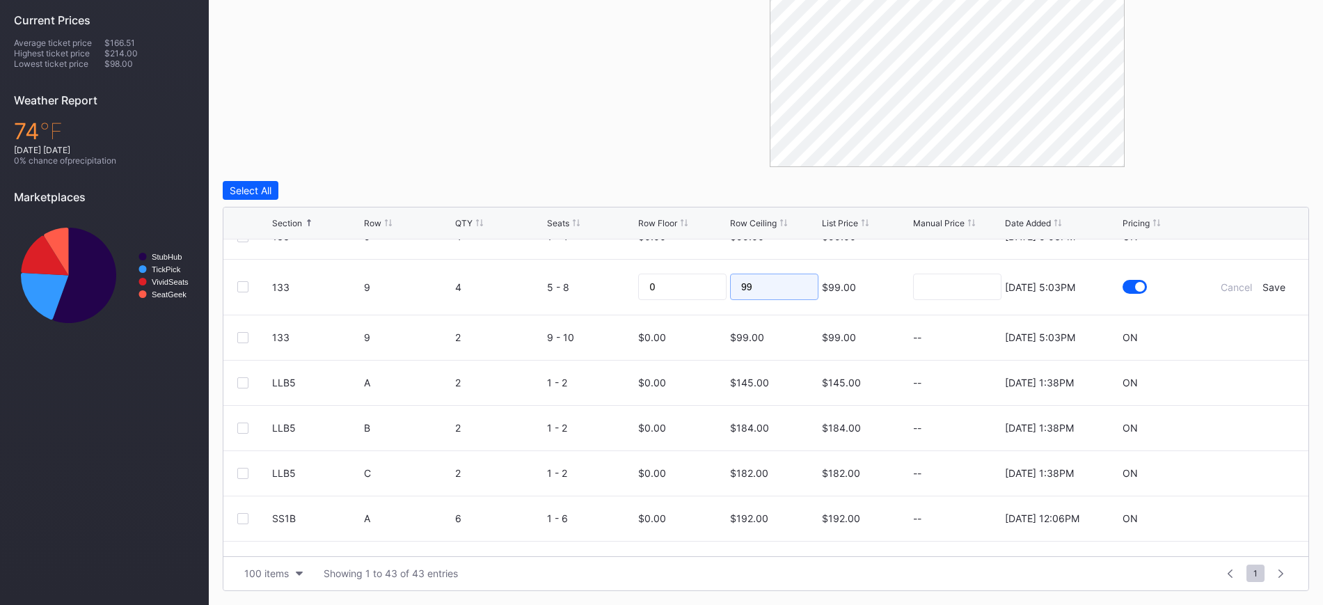
click at [770, 285] on input "99" at bounding box center [774, 286] width 88 height 26
type input "92"
click at [1268, 289] on div "Save" at bounding box center [1273, 287] width 23 height 12
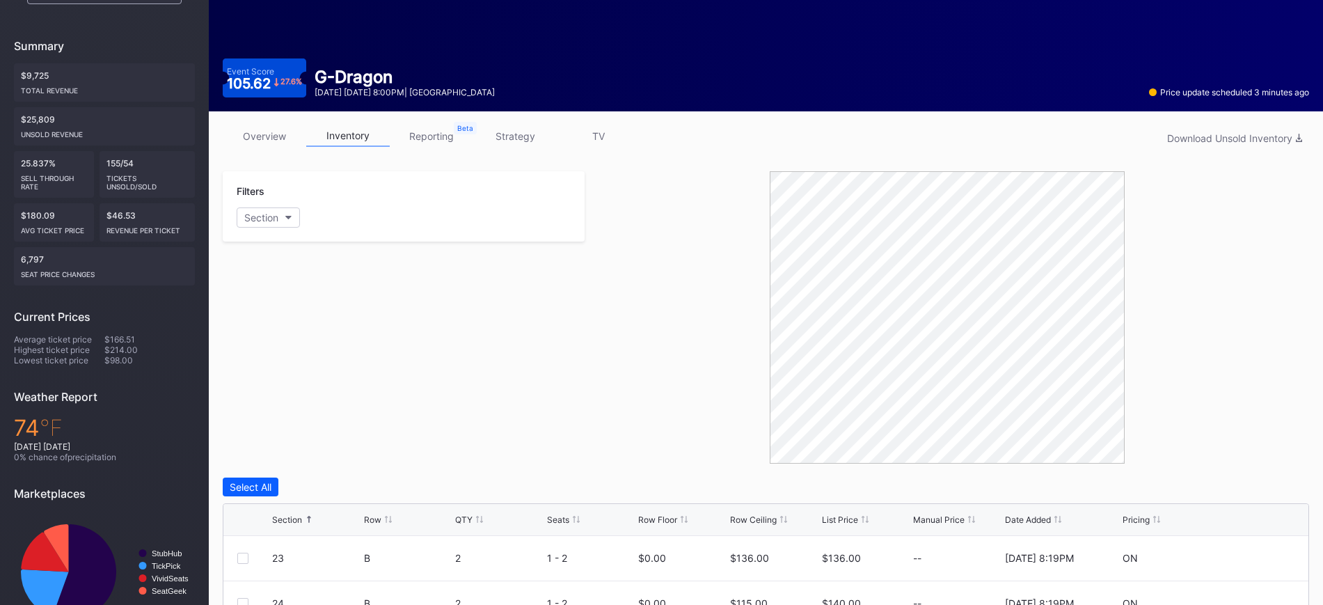
scroll to position [0, 0]
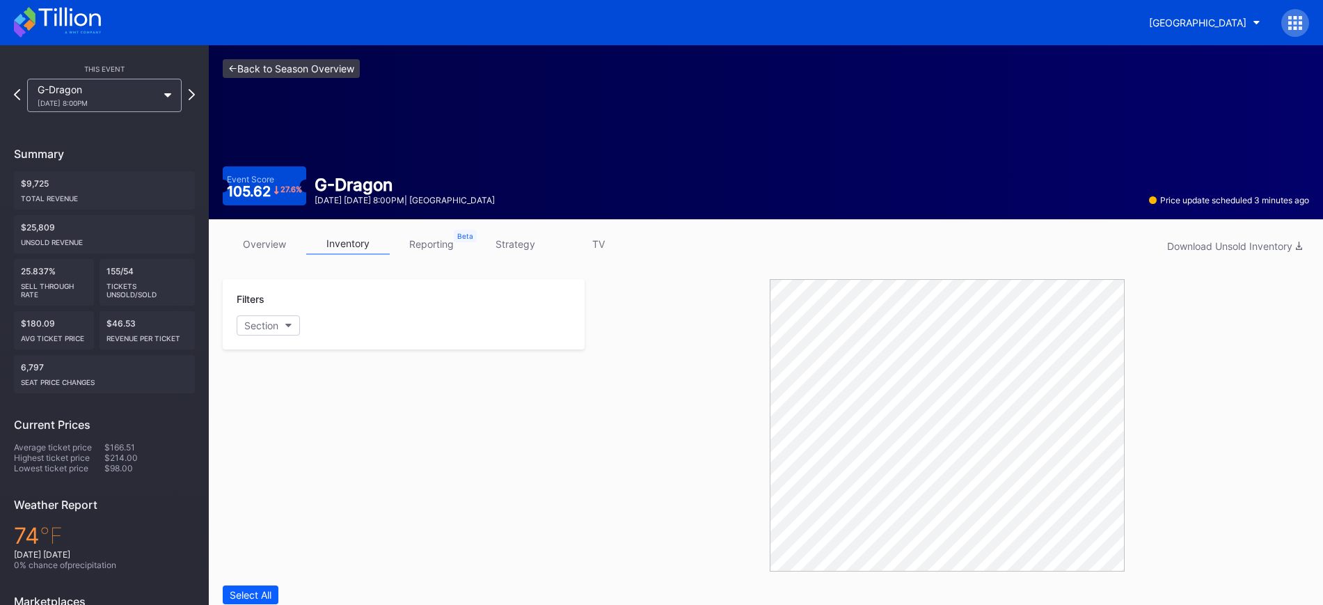
click at [337, 66] on link "<- Back to Season Overview" at bounding box center [291, 68] width 137 height 19
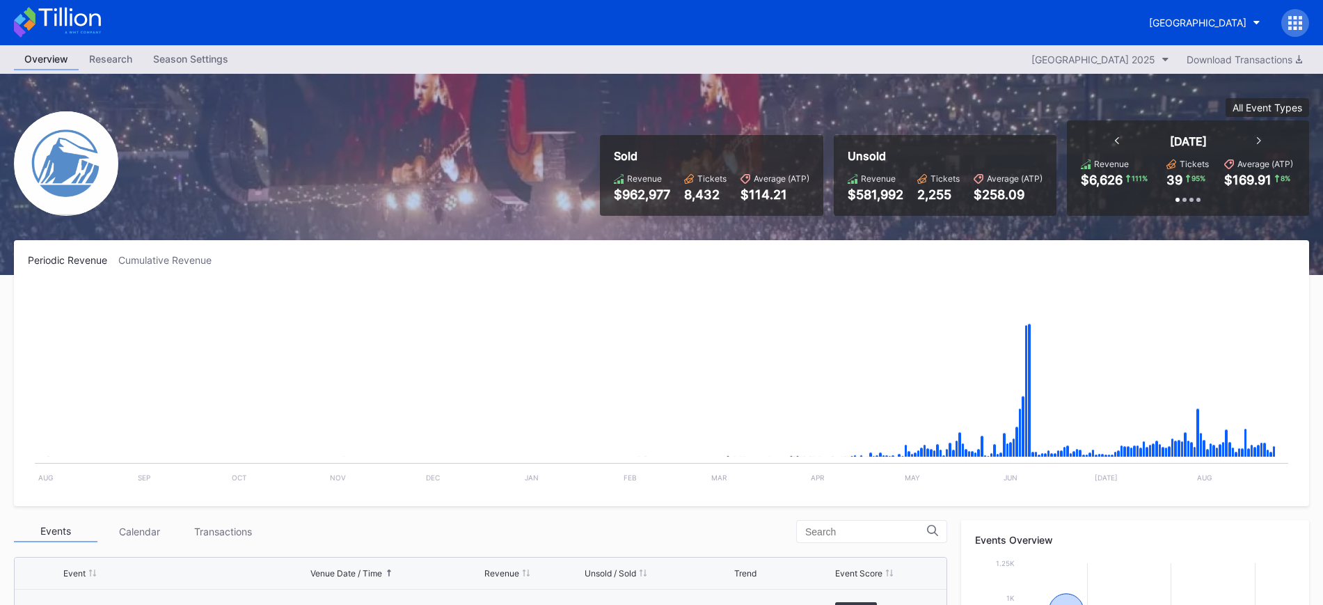
scroll to position [1538, 0]
